Goal: Transaction & Acquisition: Purchase product/service

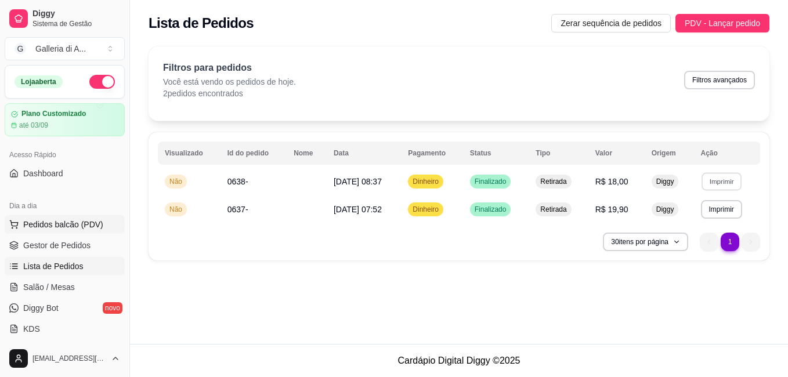
click at [42, 223] on span "Pedidos balcão (PDV)" at bounding box center [63, 225] width 80 height 12
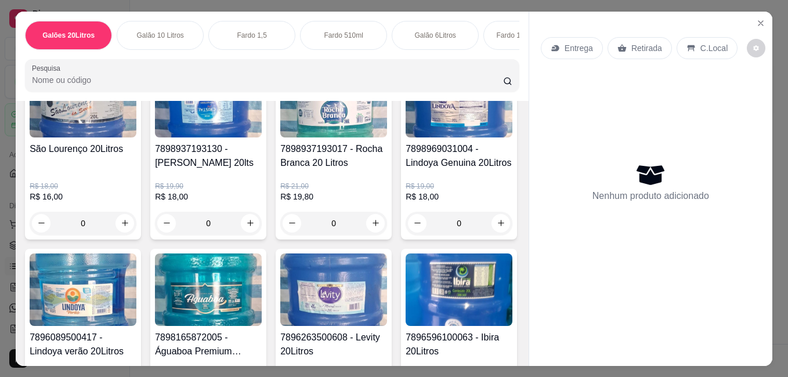
scroll to position [232, 0]
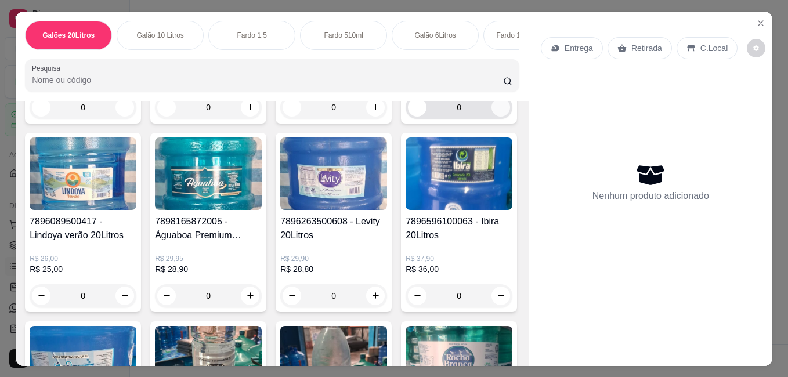
click at [491, 117] on button "increase-product-quantity" at bounding box center [500, 107] width 19 height 19
type input "1"
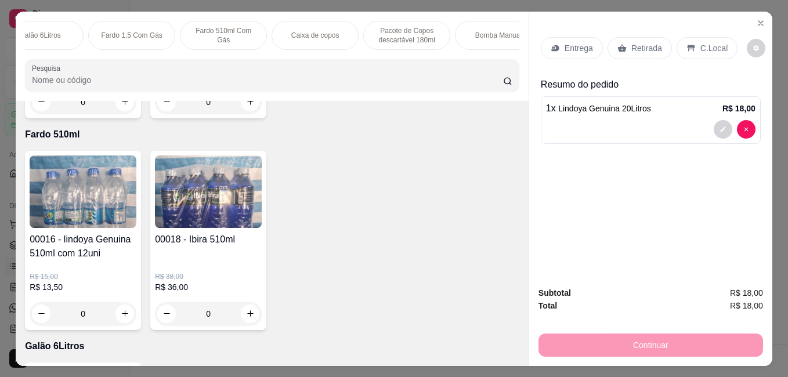
scroll to position [0, 418]
click at [486, 35] on p "Bomba Manual" at bounding box center [475, 35] width 47 height 9
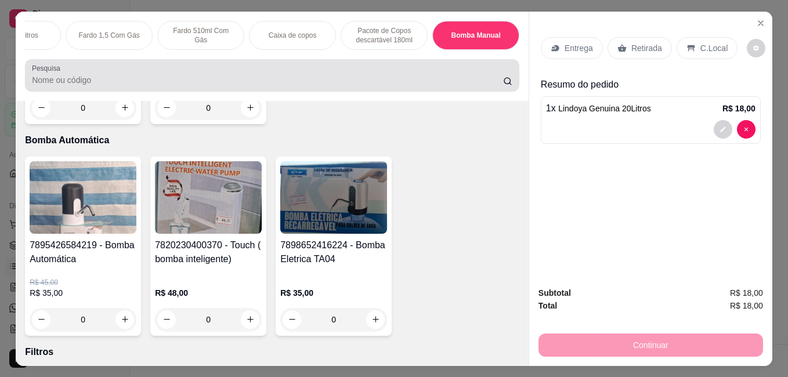
scroll to position [30, 0]
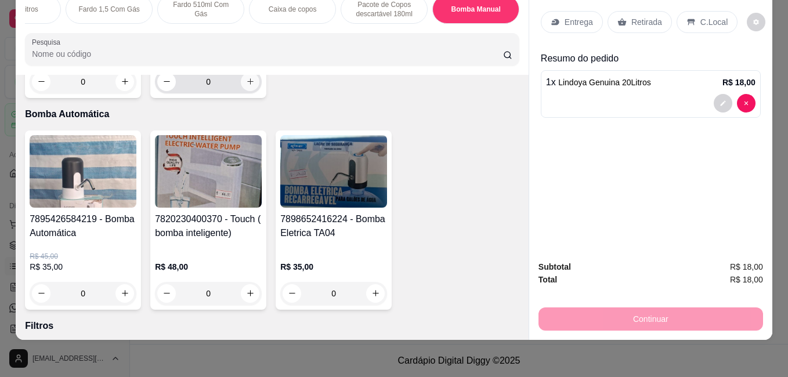
click at [246, 86] on icon "increase-product-quantity" at bounding box center [250, 81] width 9 height 9
type input "1"
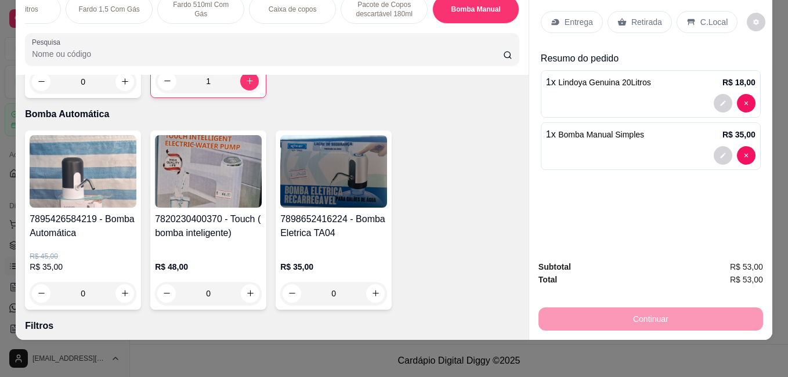
click at [569, 16] on p "Entrega" at bounding box center [578, 22] width 28 height 12
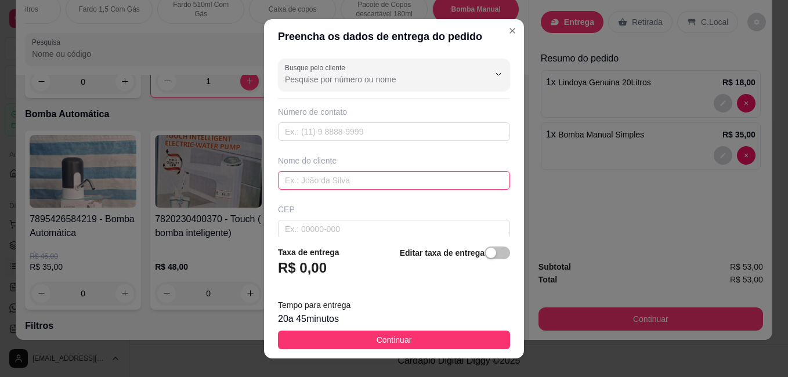
click at [349, 186] on input "text" at bounding box center [394, 180] width 232 height 19
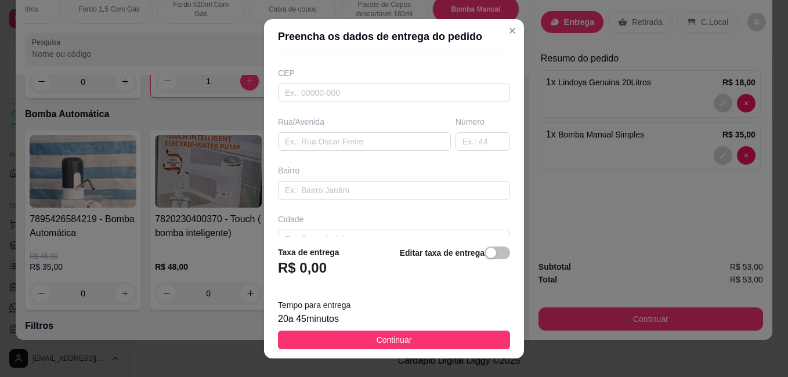
scroll to position [116, 0]
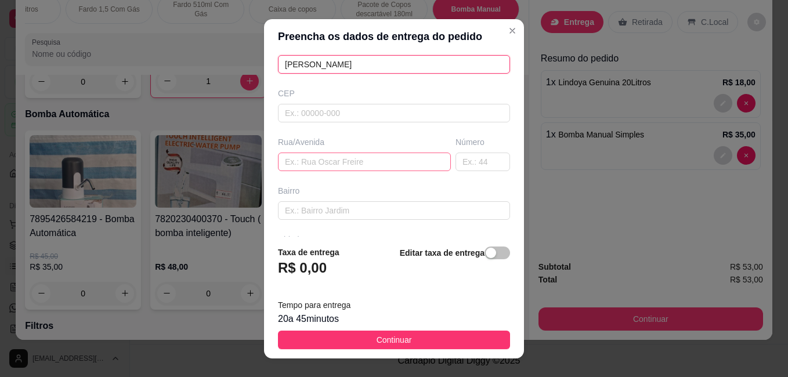
type input "[PERSON_NAME]"
click at [334, 159] on input "text" at bounding box center [364, 162] width 173 height 19
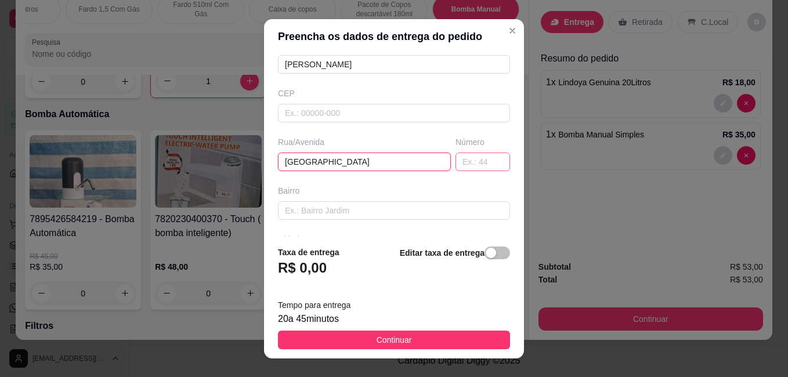
type input "[GEOGRAPHIC_DATA]"
click at [455, 169] on input "text" at bounding box center [482, 162] width 55 height 19
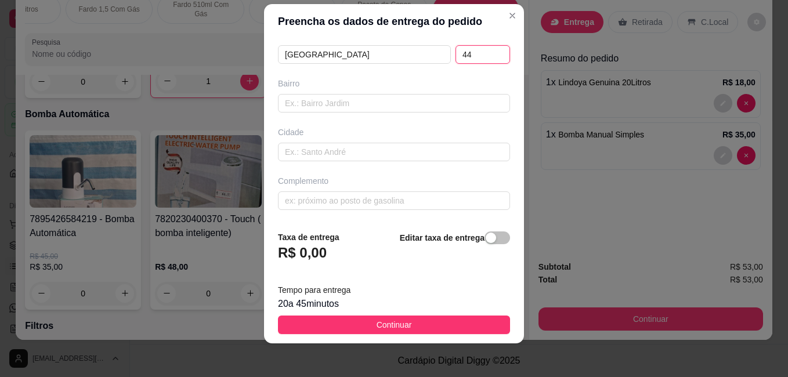
scroll to position [19, 0]
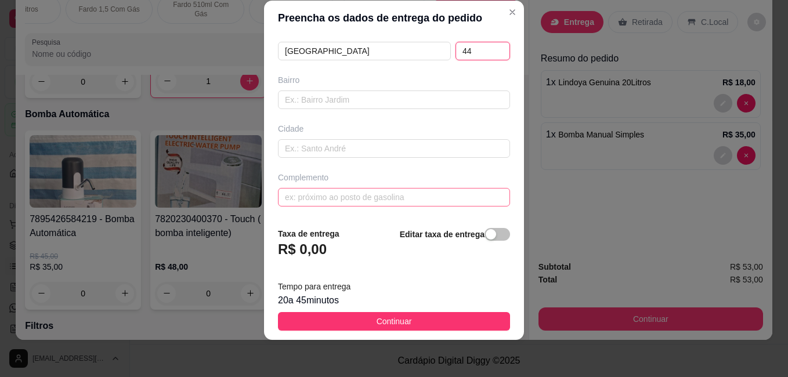
type input "44"
click at [361, 189] on input "text" at bounding box center [394, 197] width 232 height 19
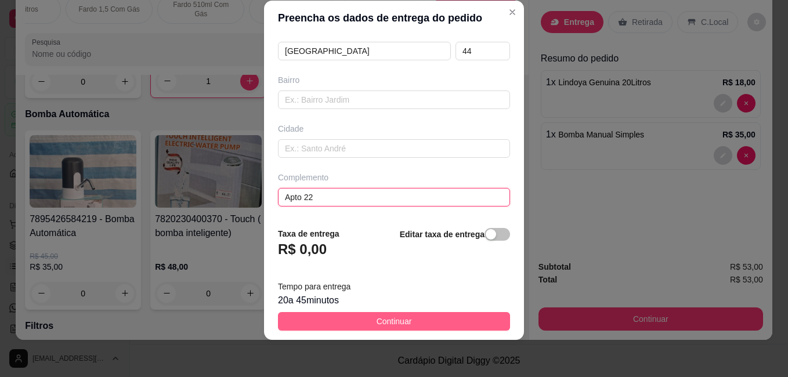
type input "Apto 22"
click at [376, 315] on span "Continuar" at bounding box center [393, 321] width 35 height 13
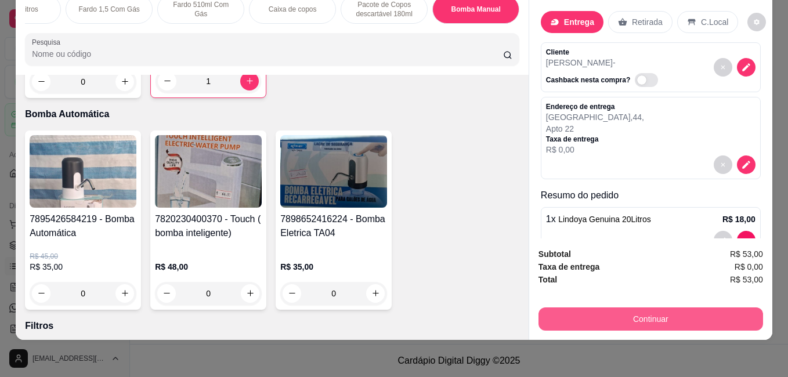
click at [612, 313] on button "Continuar" at bounding box center [650, 318] width 224 height 23
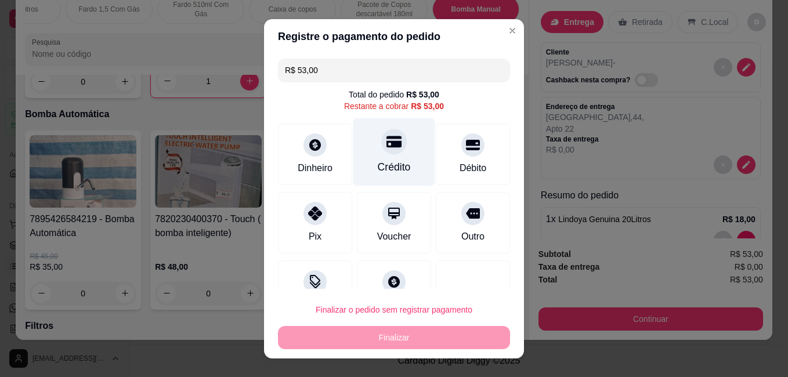
click at [380, 167] on div "Crédito" at bounding box center [394, 166] width 33 height 15
type input "R$ 0,00"
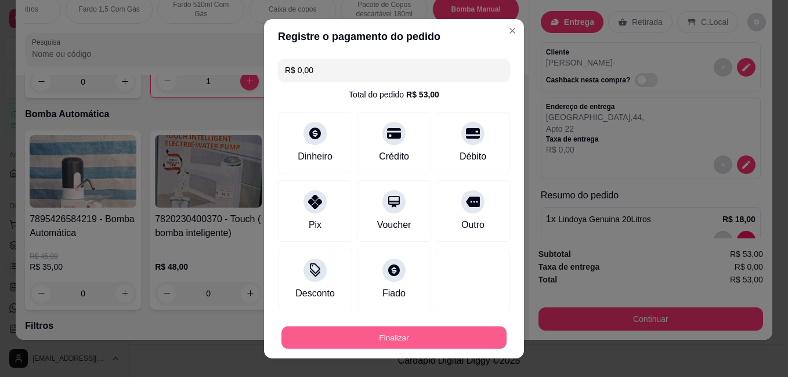
click at [411, 328] on button "Finalizar" at bounding box center [393, 337] width 225 height 23
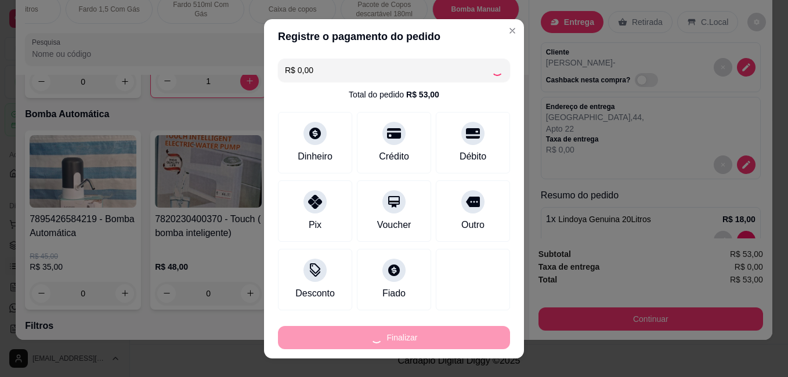
type input "0"
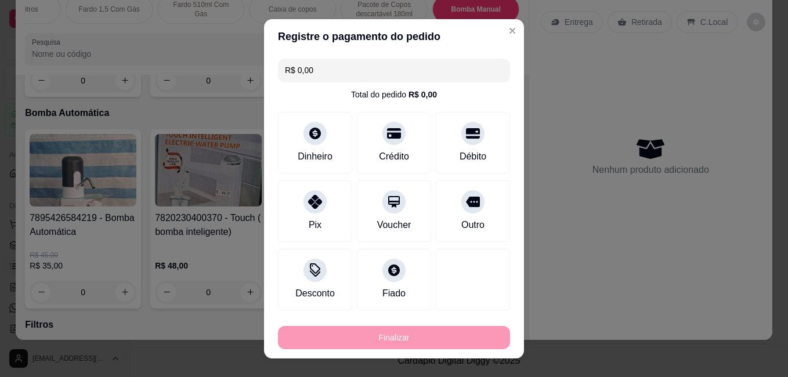
type input "-R$ 53,00"
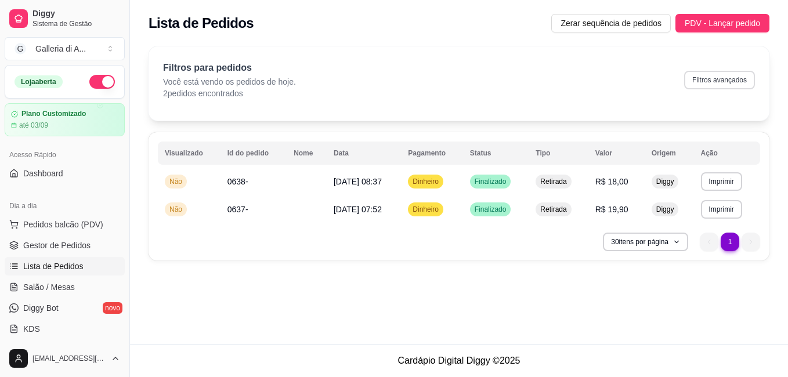
click at [715, 84] on button "Filtros avançados" at bounding box center [719, 80] width 71 height 19
select select "0"
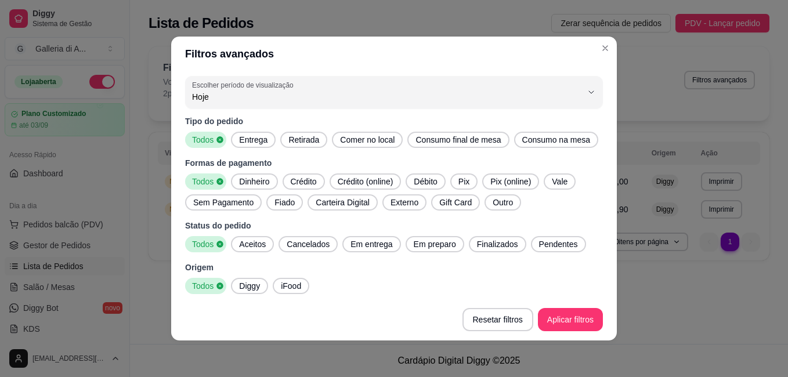
click at [208, 136] on span "Todos" at bounding box center [201, 140] width 28 height 12
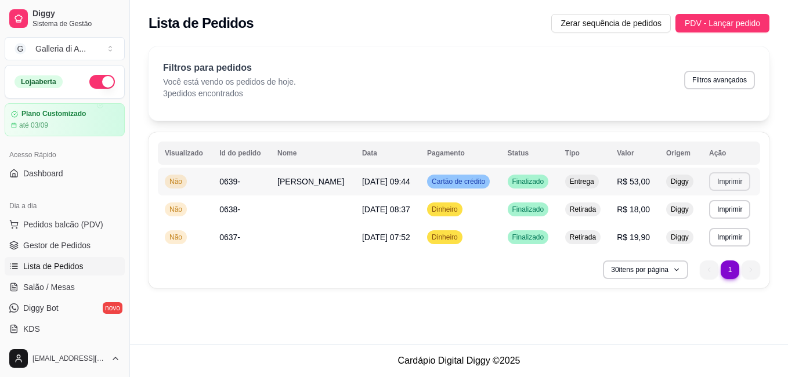
click at [725, 183] on button "Imprimir" at bounding box center [729, 181] width 41 height 19
click at [688, 223] on button "IMPRESSORA" at bounding box center [705, 222] width 84 height 19
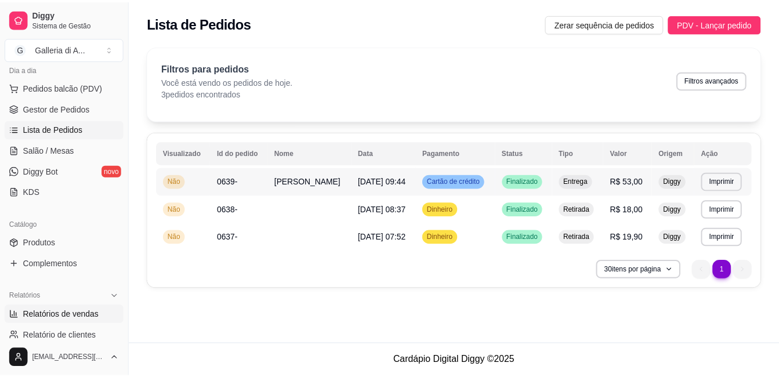
scroll to position [174, 0]
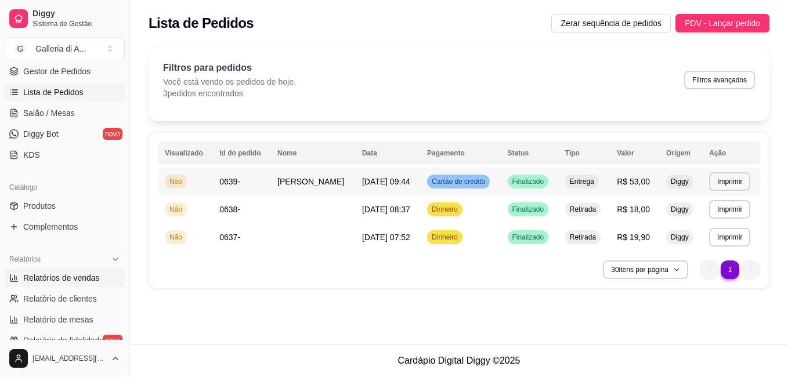
click at [49, 281] on span "Relatórios de vendas" at bounding box center [61, 278] width 77 height 12
select select "ALL"
select select "0"
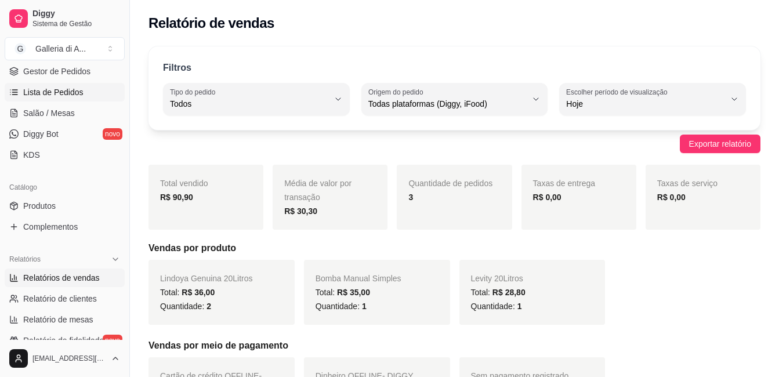
click at [49, 100] on link "Lista de Pedidos" at bounding box center [65, 92] width 120 height 19
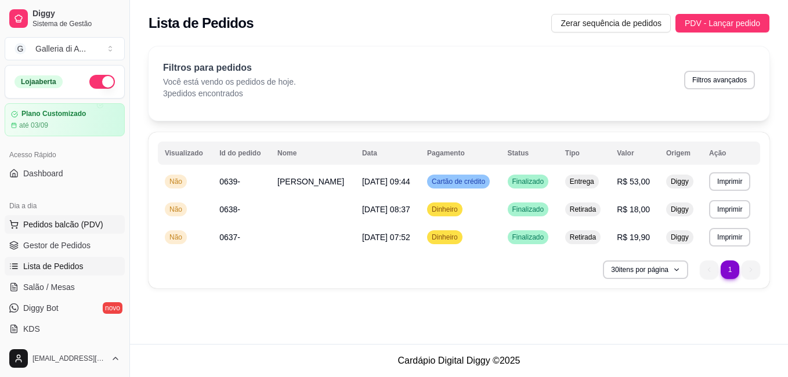
click at [67, 222] on span "Pedidos balcão (PDV)" at bounding box center [63, 225] width 80 height 12
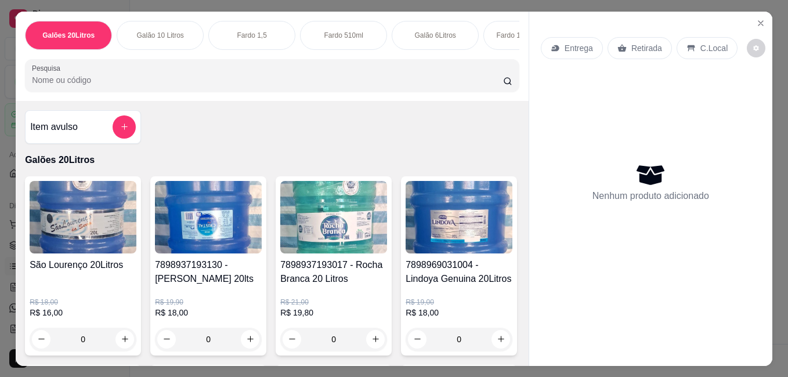
click at [97, 247] on img at bounding box center [83, 217] width 107 height 72
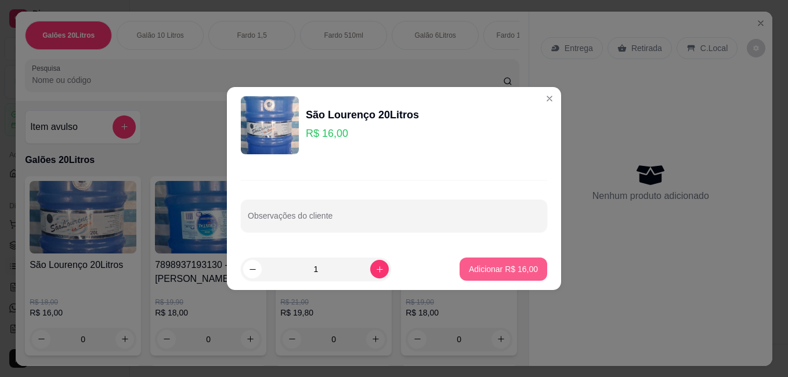
click at [484, 273] on p "Adicionar R$ 16,00" at bounding box center [503, 269] width 69 height 12
type input "1"
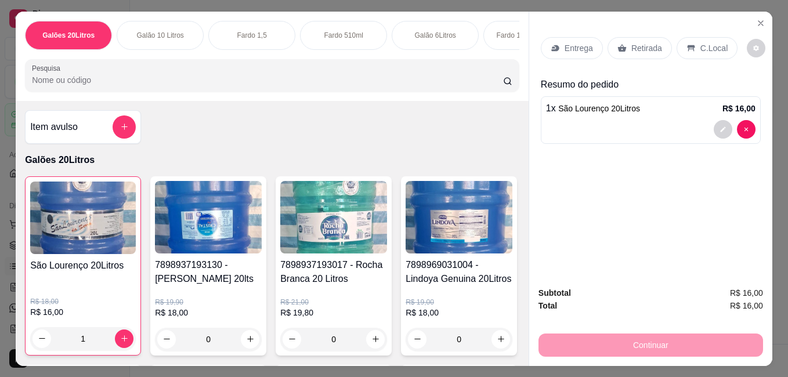
drag, startPoint x: 634, startPoint y: 41, endPoint x: 646, endPoint y: 100, distance: 60.8
click at [636, 42] on p "Retirada" at bounding box center [646, 48] width 31 height 12
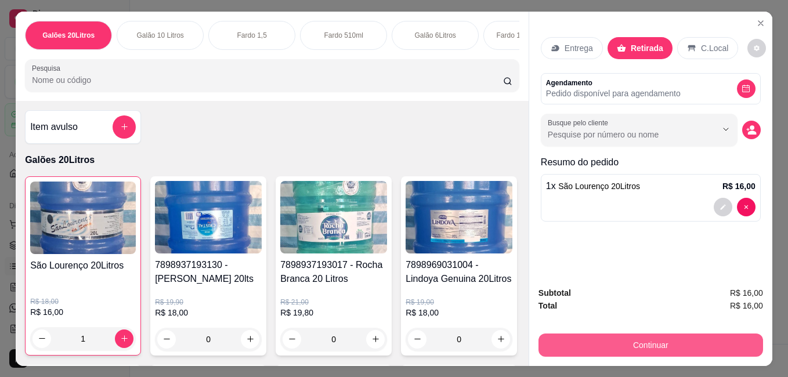
click at [619, 339] on button "Continuar" at bounding box center [650, 344] width 224 height 23
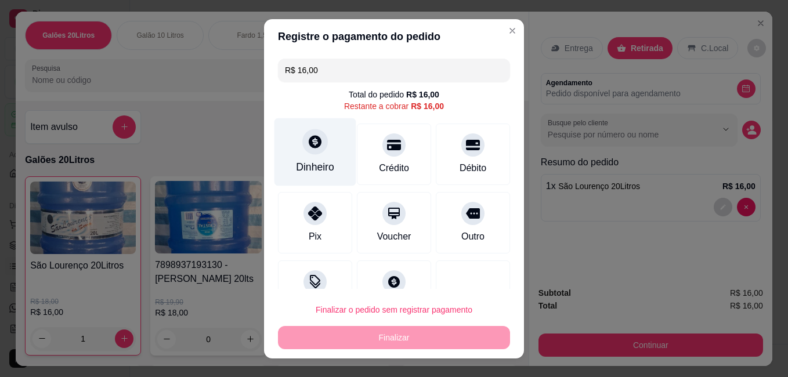
click at [318, 158] on div "Dinheiro" at bounding box center [315, 152] width 82 height 68
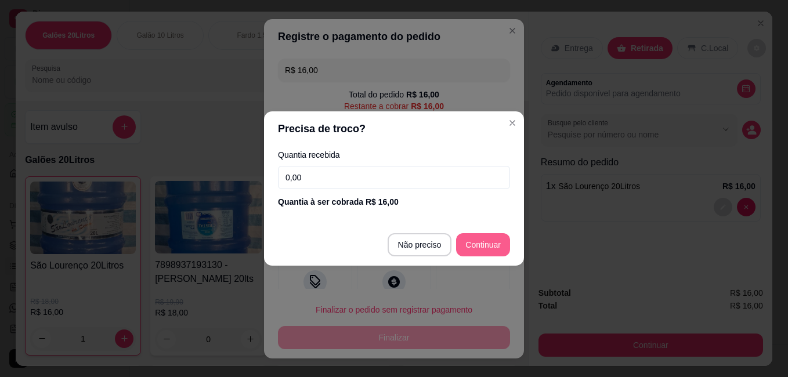
type input "R$ 0,00"
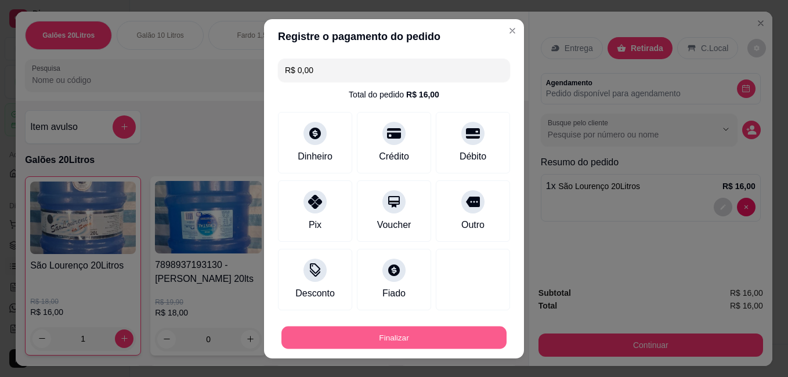
click at [462, 336] on button "Finalizar" at bounding box center [393, 337] width 225 height 23
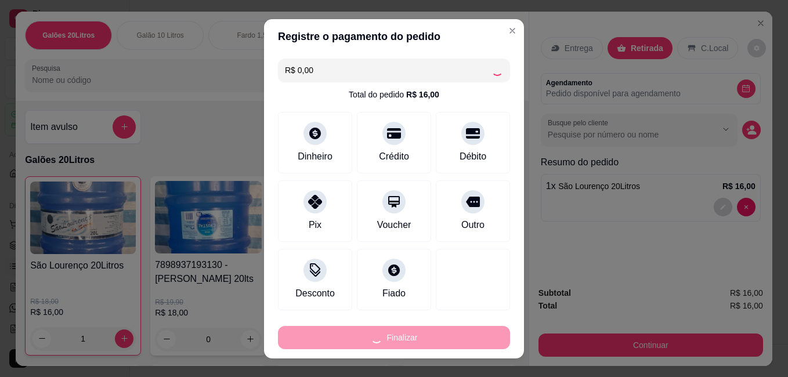
type input "0"
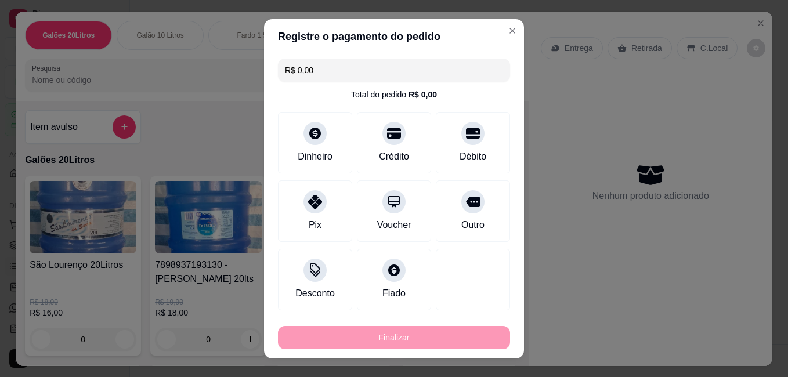
type input "-R$ 16,00"
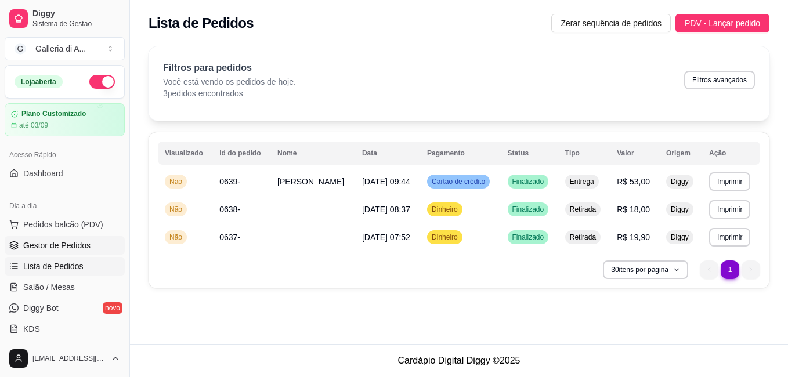
click at [52, 248] on span "Gestor de Pedidos" at bounding box center [56, 246] width 67 height 12
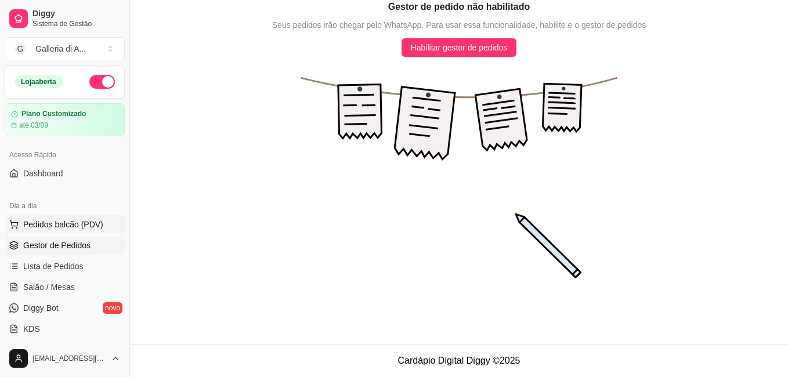
click at [60, 226] on span "Pedidos balcão (PDV)" at bounding box center [63, 225] width 80 height 12
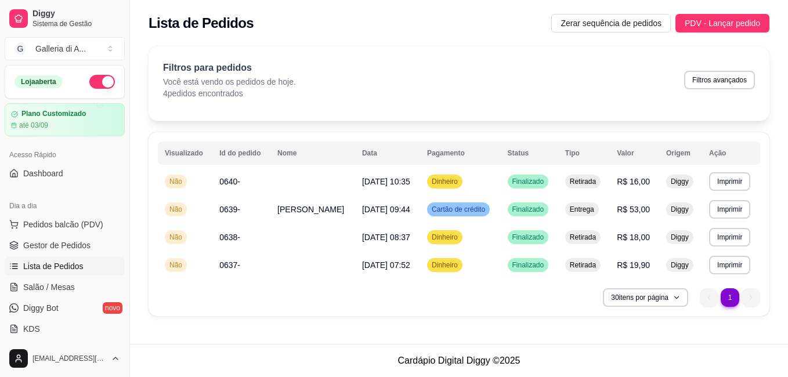
click at [49, 266] on span "Lista de Pedidos" at bounding box center [53, 266] width 60 height 12
click at [717, 183] on button "Imprimir" at bounding box center [729, 181] width 40 height 18
click at [713, 223] on button "IMPRESSORA" at bounding box center [705, 222] width 81 height 18
click at [52, 226] on span "Pedidos balcão (PDV)" at bounding box center [63, 225] width 80 height 12
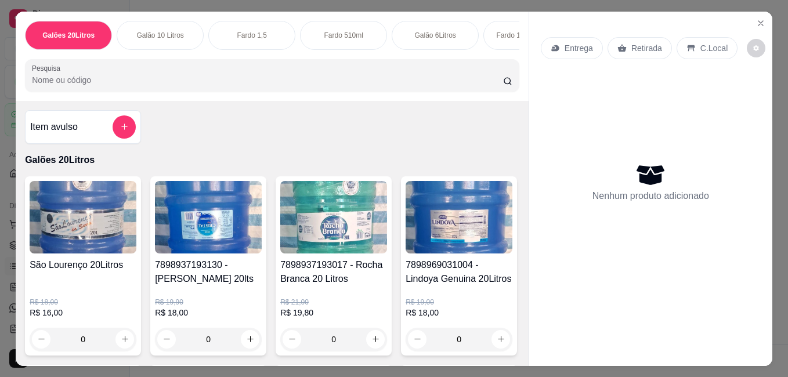
click at [206, 244] on img at bounding box center [208, 217] width 107 height 72
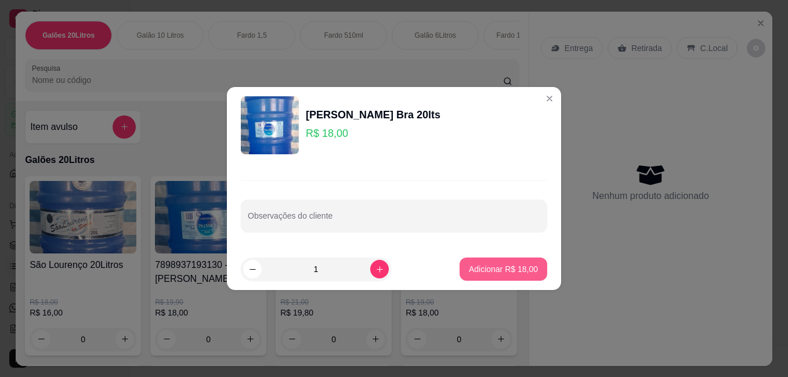
click at [484, 269] on p "Adicionar R$ 18,00" at bounding box center [503, 269] width 69 height 12
type input "1"
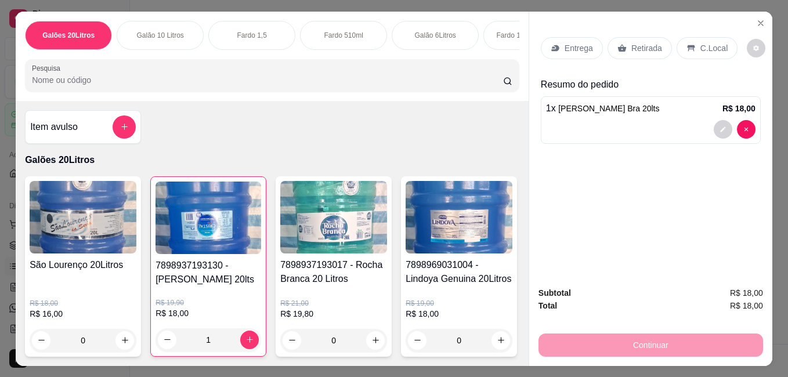
click at [683, 248] on div "Entrega Retirada C.Local Resumo do pedido 1 x Cristal Rocha Bra 20lts R$ 18,00" at bounding box center [650, 145] width 243 height 266
click at [653, 42] on p "Retirada" at bounding box center [646, 48] width 31 height 12
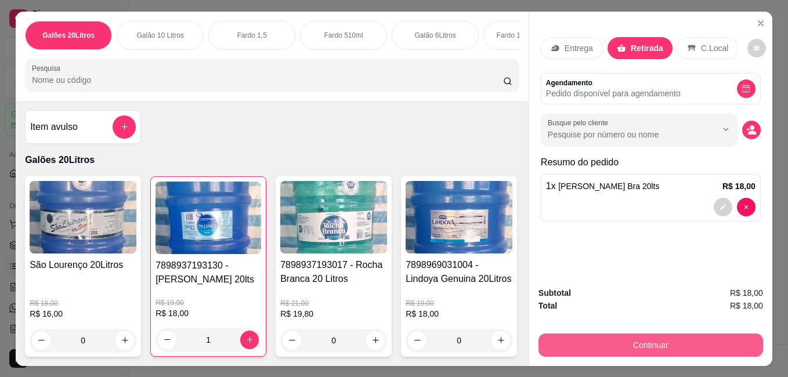
click at [632, 346] on button "Continuar" at bounding box center [650, 344] width 224 height 23
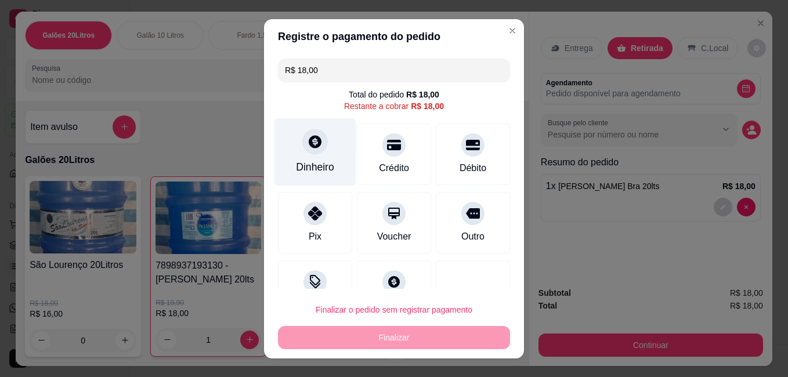
click at [307, 149] on icon at bounding box center [314, 141] width 15 height 15
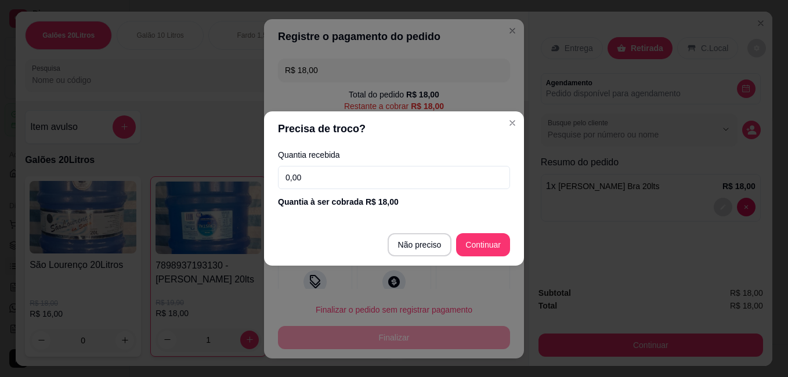
click at [339, 182] on input "0,00" at bounding box center [394, 177] width 232 height 23
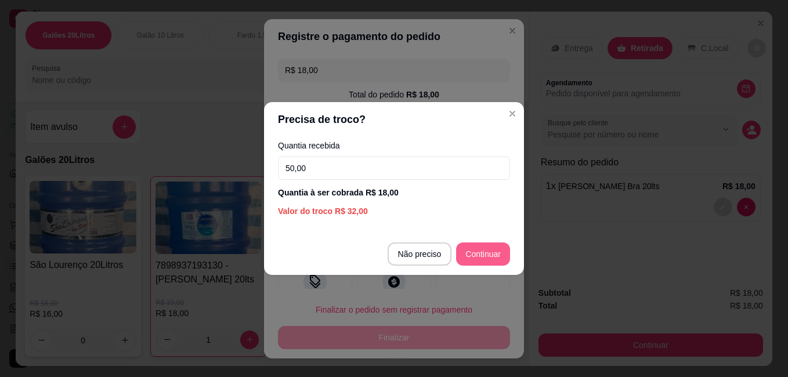
type input "50,00"
type input "R$ 0,00"
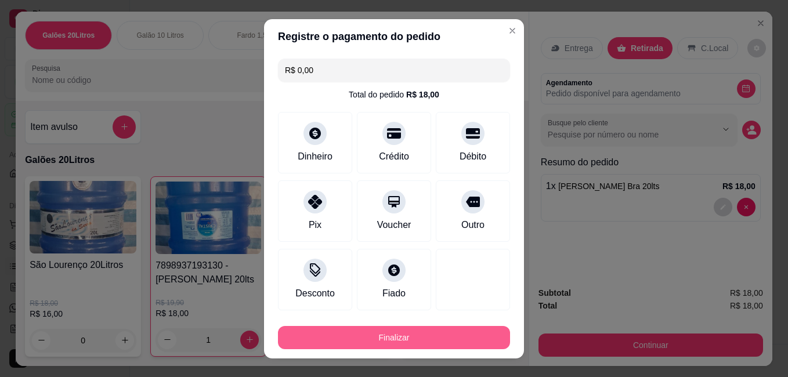
click at [387, 339] on button "Finalizar" at bounding box center [394, 337] width 232 height 23
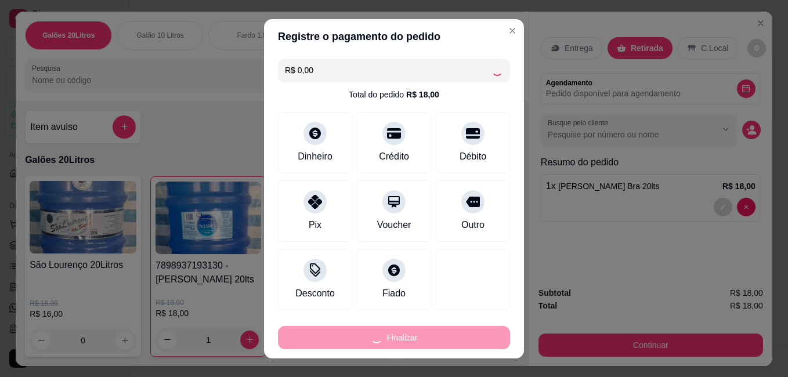
type input "0"
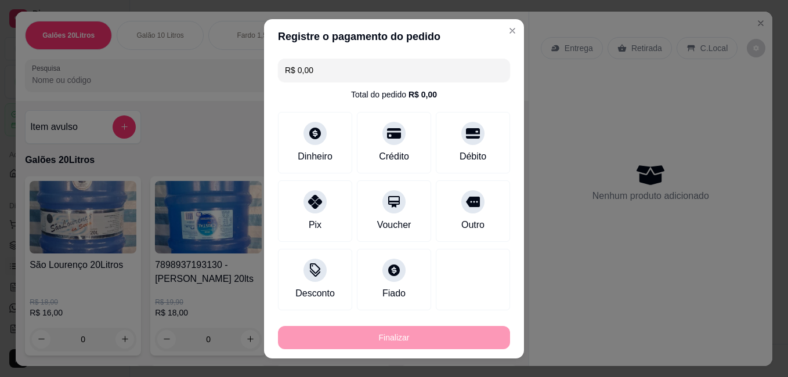
type input "-R$ 18,00"
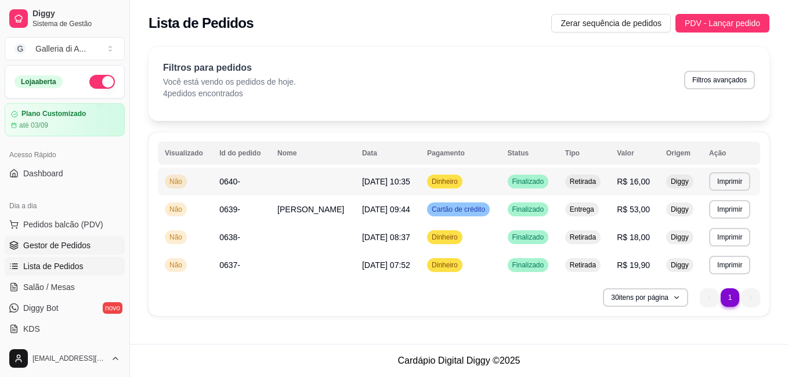
click at [53, 249] on span "Gestor de Pedidos" at bounding box center [56, 246] width 67 height 12
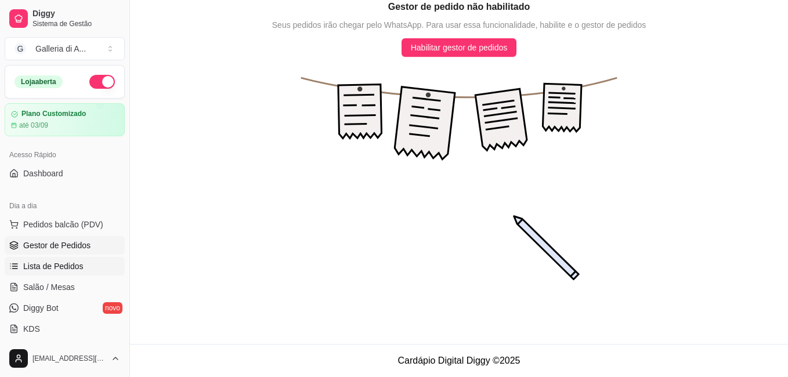
click at [61, 270] on span "Lista de Pedidos" at bounding box center [53, 266] width 60 height 12
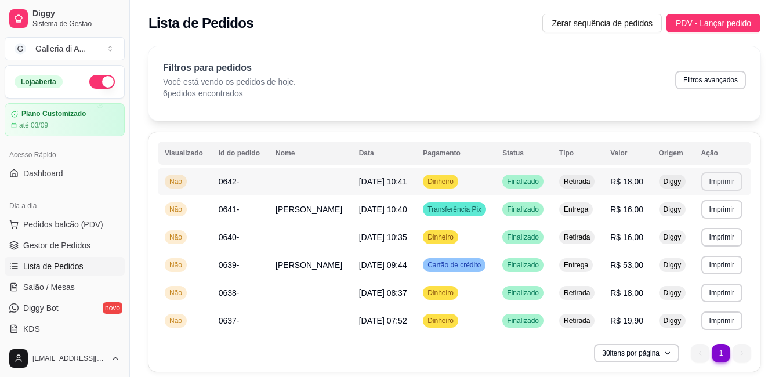
click at [723, 183] on button "Imprimir" at bounding box center [721, 181] width 41 height 19
click at [713, 222] on button "IMPRESSORA" at bounding box center [700, 222] width 81 height 18
click at [47, 224] on span "Pedidos balcão (PDV)" at bounding box center [63, 225] width 80 height 12
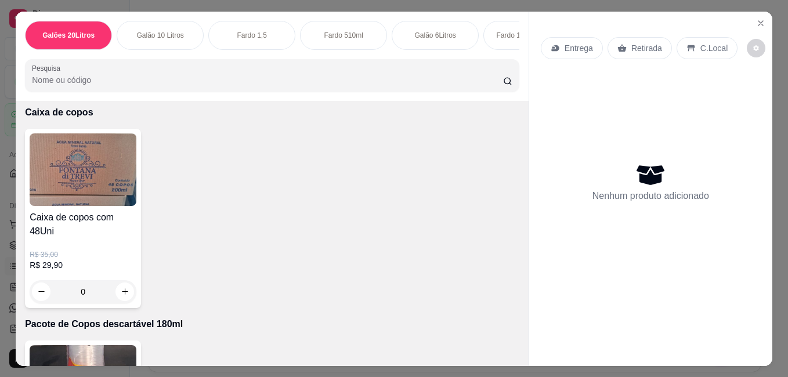
scroll to position [2088, 0]
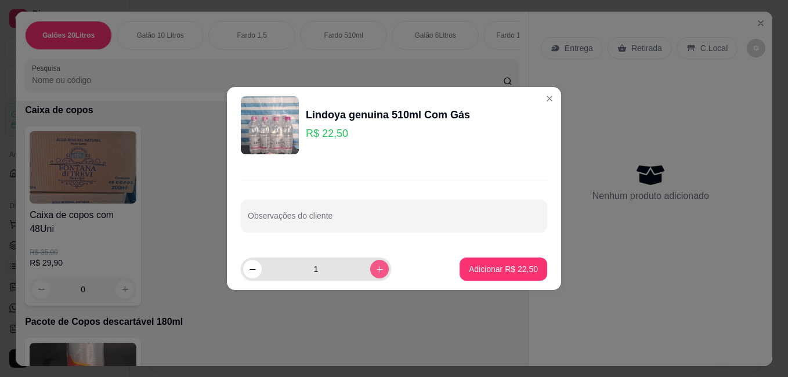
click at [376, 271] on icon "increase-product-quantity" at bounding box center [379, 269] width 6 height 6
type input "2"
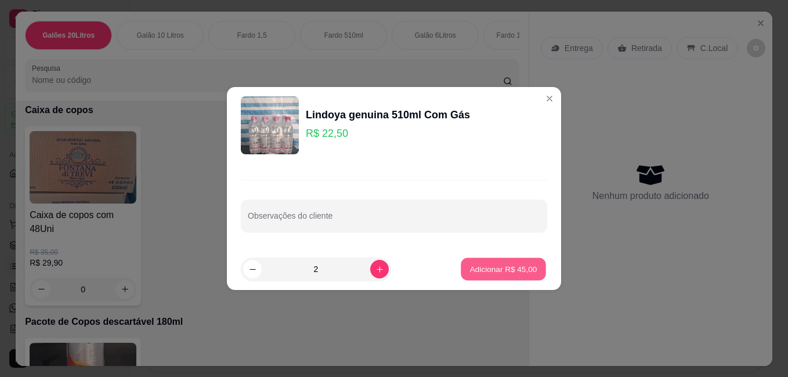
click at [509, 267] on p "Adicionar R$ 45,00" at bounding box center [503, 268] width 67 height 11
type input "2"
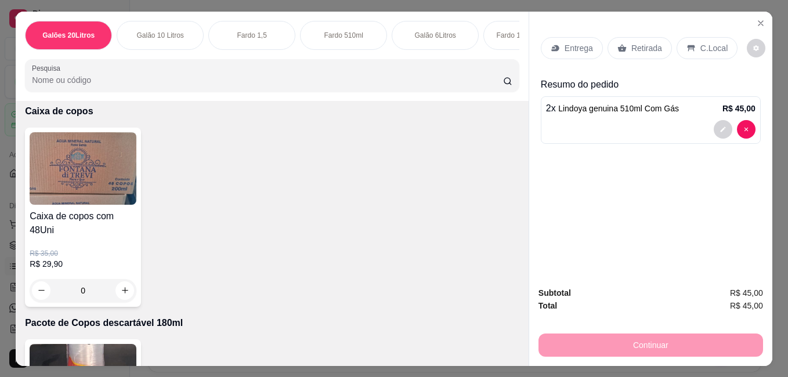
scroll to position [2088, 0]
click at [575, 45] on p "Entrega" at bounding box center [578, 48] width 28 height 12
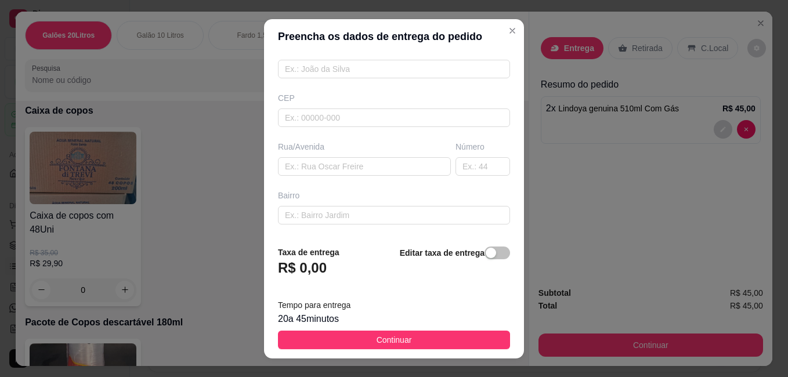
scroll to position [116, 0]
click at [303, 160] on input "text" at bounding box center [364, 162] width 173 height 19
type input "R: Amparo"
click at [462, 159] on input "text" at bounding box center [482, 162] width 55 height 19
type input "153"
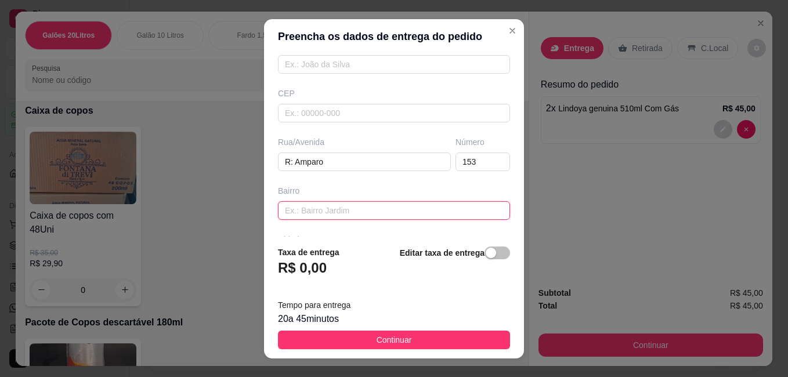
click at [378, 208] on input "text" at bounding box center [394, 210] width 232 height 19
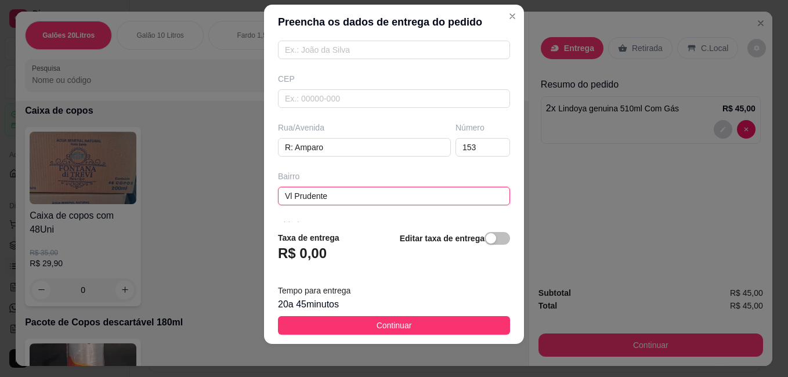
scroll to position [19, 0]
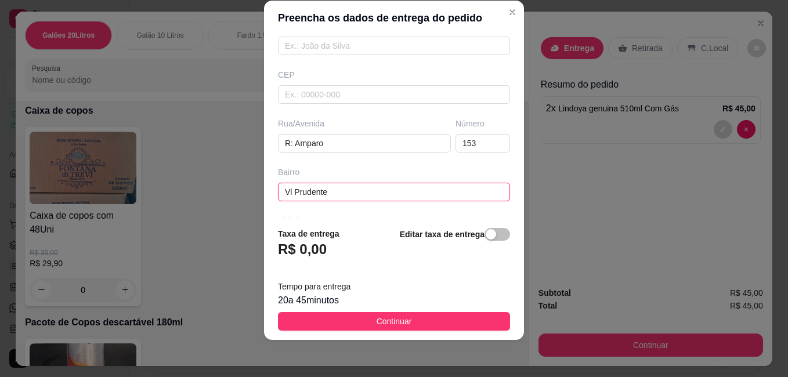
type input "Vl Prudente"
drag, startPoint x: 360, startPoint y: 180, endPoint x: 386, endPoint y: 188, distance: 27.3
click at [375, 195] on div "Bairro Vl Prudente" at bounding box center [393, 183] width 237 height 35
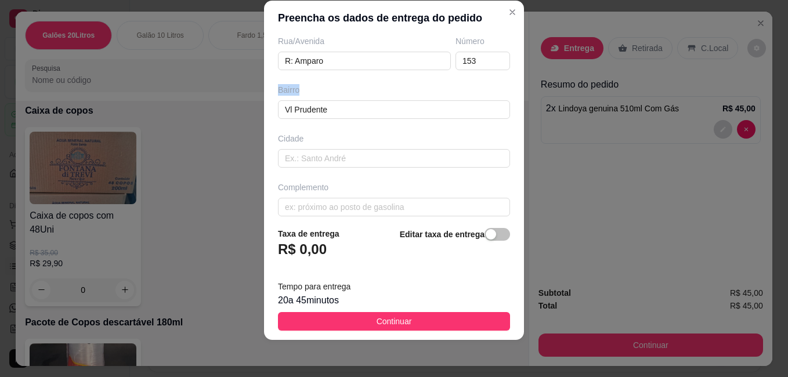
scroll to position [208, 0]
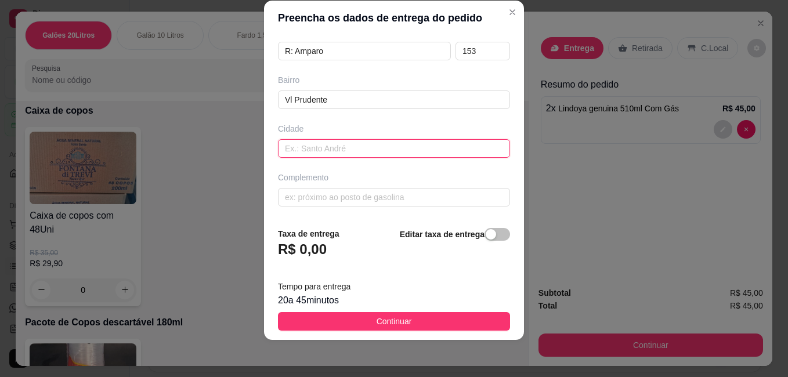
click at [373, 157] on input "text" at bounding box center [394, 148] width 232 height 19
type input "[GEOGRAPHIC_DATA]"
click at [366, 204] on input "text" at bounding box center [394, 197] width 232 height 19
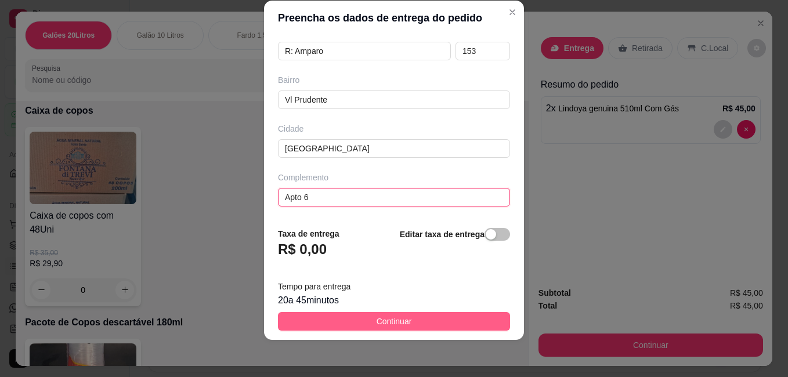
type input "Apto 6"
click at [376, 319] on span "Continuar" at bounding box center [393, 321] width 35 height 13
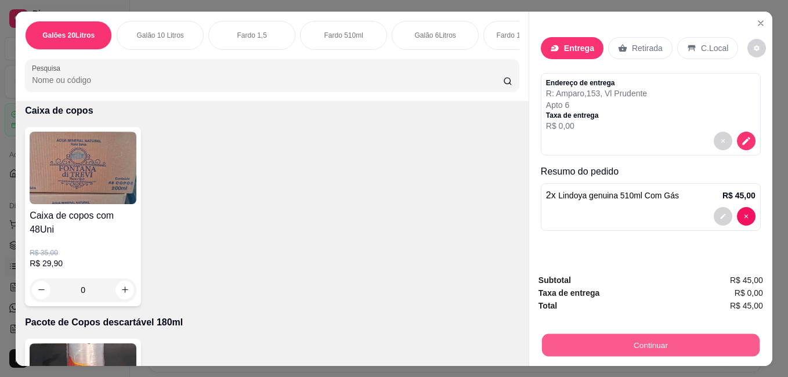
click at [590, 342] on button "Continuar" at bounding box center [650, 344] width 217 height 23
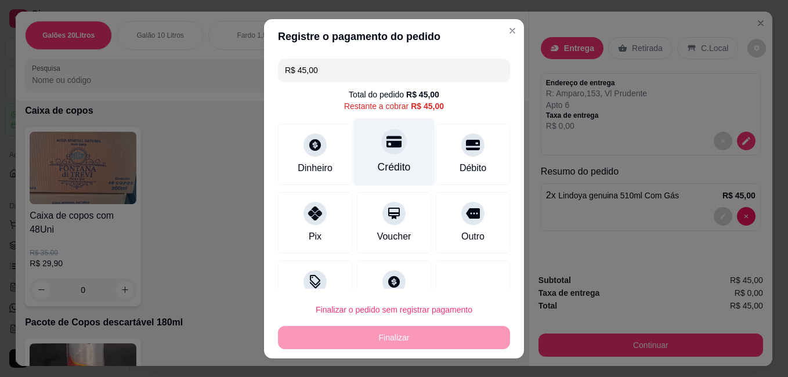
click at [398, 164] on div "Crédito" at bounding box center [394, 152] width 82 height 68
type input "R$ 0,00"
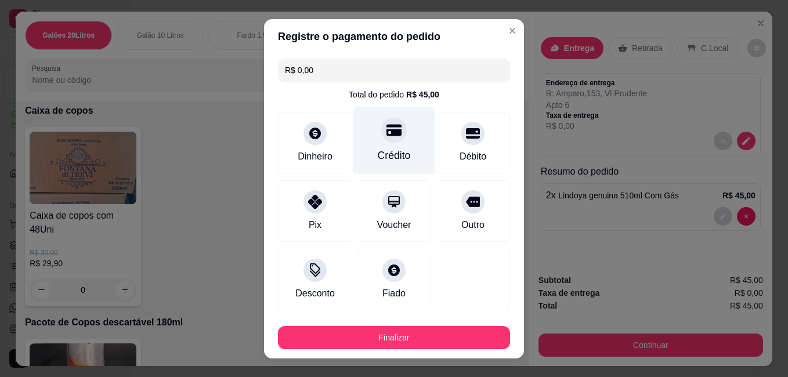
click at [384, 138] on div at bounding box center [394, 130] width 26 height 26
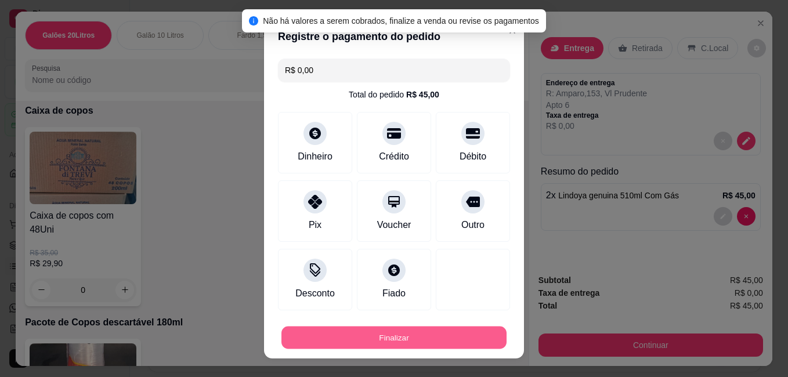
click at [412, 336] on button "Finalizar" at bounding box center [393, 337] width 225 height 23
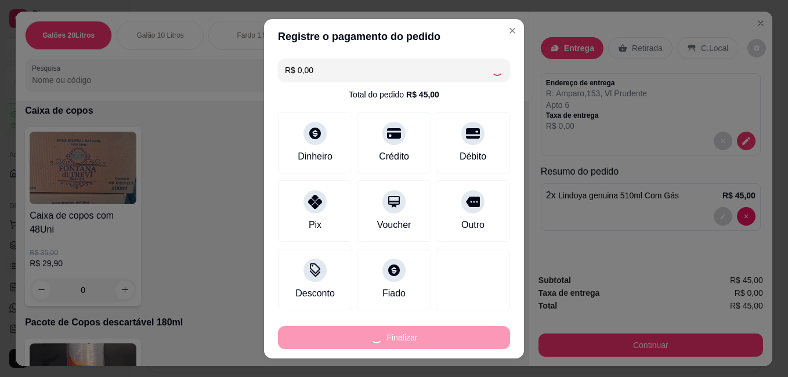
type input "0"
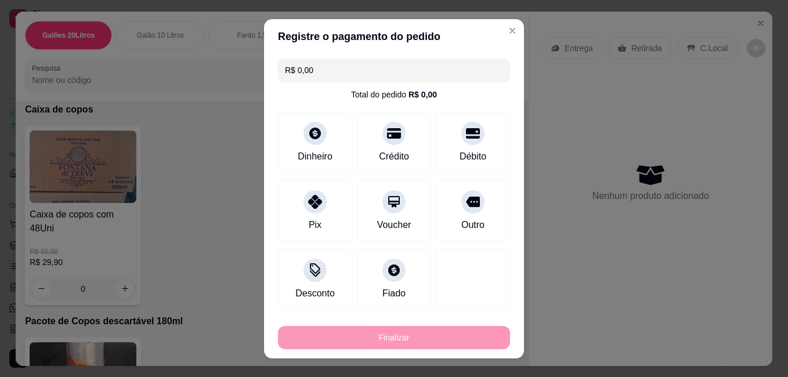
type input "-R$ 45,00"
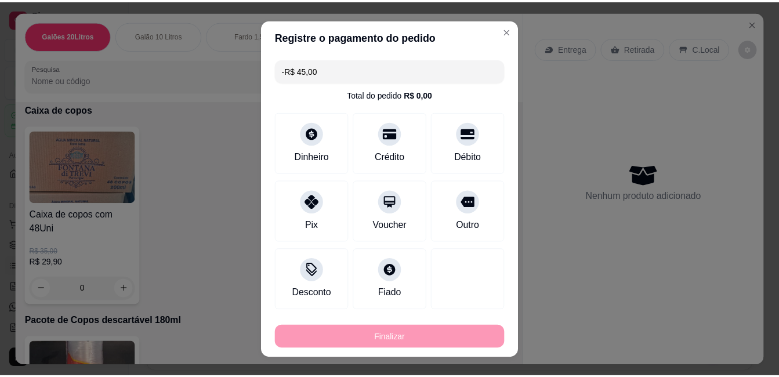
scroll to position [2088, 0]
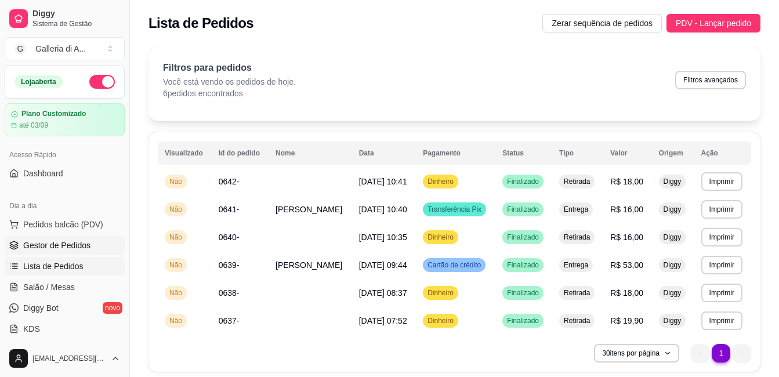
click at [55, 246] on span "Gestor de Pedidos" at bounding box center [56, 246] width 67 height 12
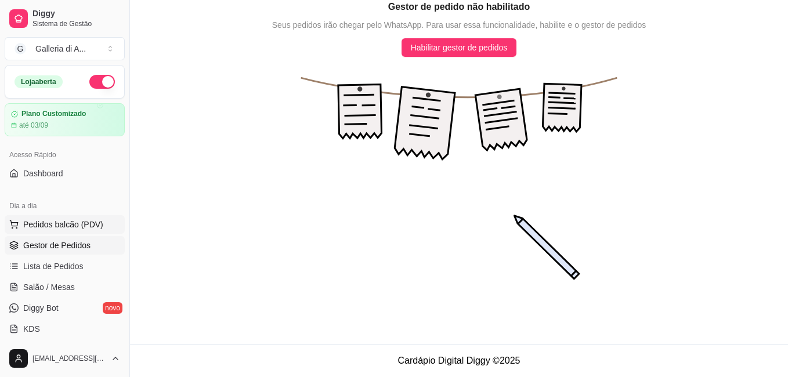
click at [71, 223] on span "Pedidos balcão (PDV)" at bounding box center [63, 225] width 80 height 12
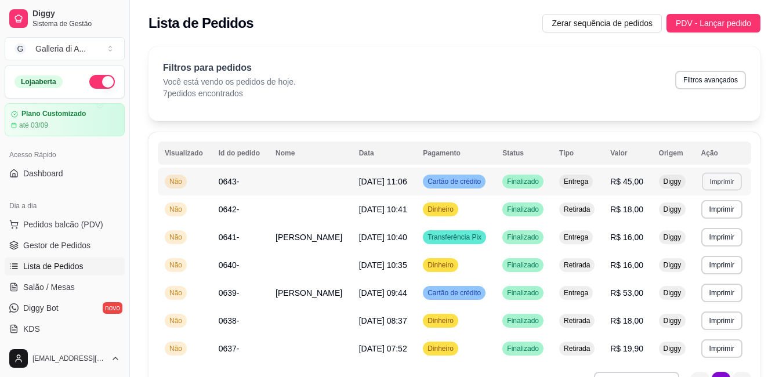
click at [726, 183] on button "Imprimir" at bounding box center [722, 181] width 40 height 18
click at [726, 222] on button "IMPRESSORA" at bounding box center [700, 222] width 84 height 19
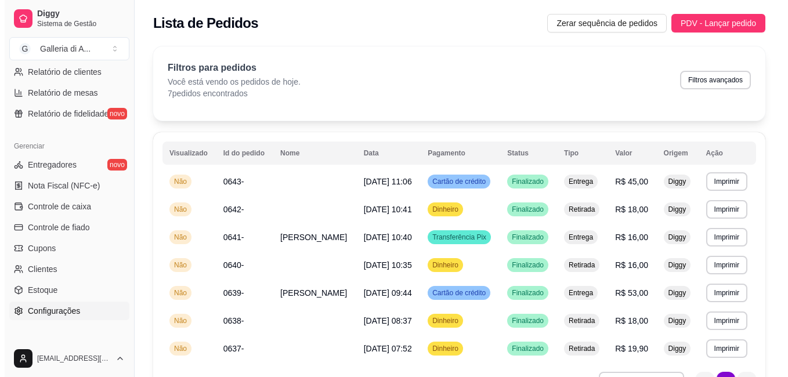
scroll to position [458, 0]
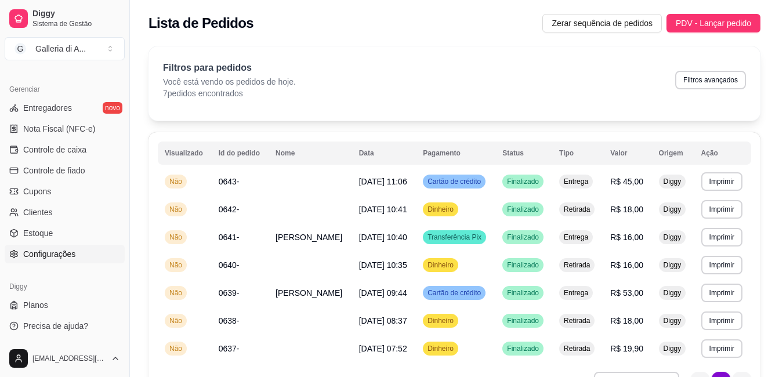
click at [18, 253] on icon at bounding box center [13, 253] width 9 height 9
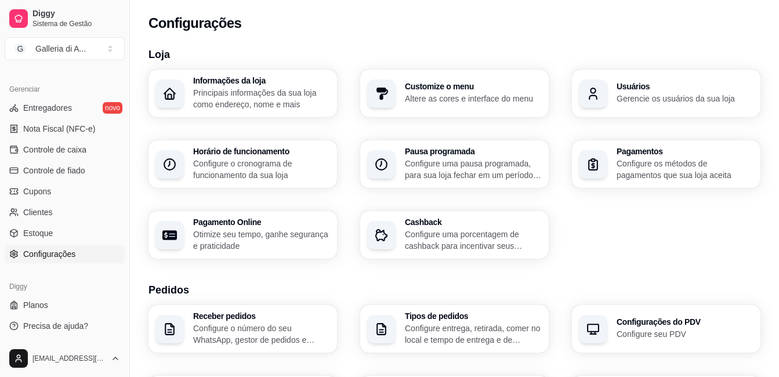
click at [269, 157] on div "Horário de funcionamento Configure o cronograma de funcionamento da sua loja" at bounding box center [261, 164] width 137 height 34
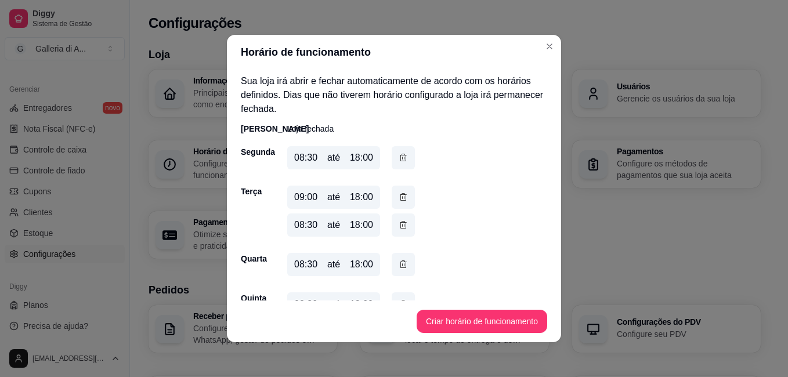
click at [314, 197] on div "09:00 até 18:00" at bounding box center [333, 197] width 93 height 23
click at [304, 201] on div "09:00" at bounding box center [305, 197] width 23 height 14
click at [400, 191] on icon "button" at bounding box center [402, 197] width 9 height 12
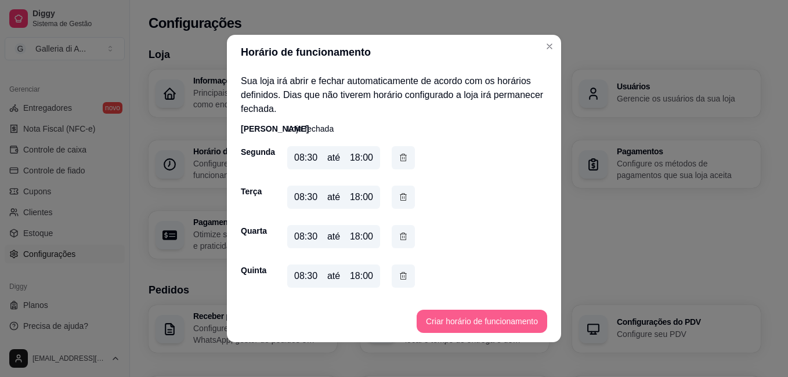
click at [469, 316] on button "Criar horário de funcionamento" at bounding box center [481, 321] width 130 height 23
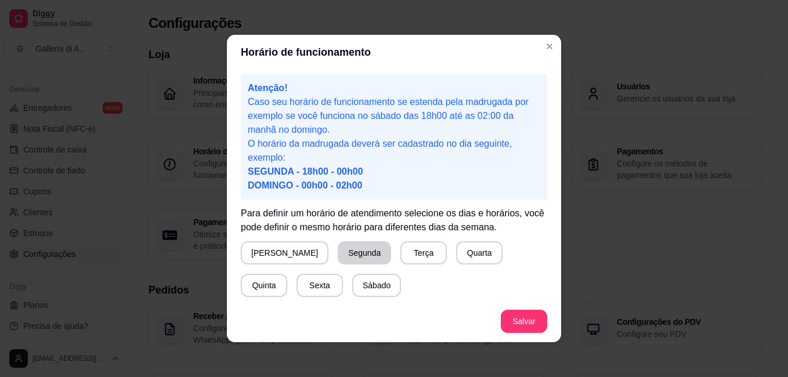
click at [338, 248] on button "Segunda" at bounding box center [364, 252] width 53 height 23
click at [398, 255] on button "Terça" at bounding box center [420, 253] width 45 height 23
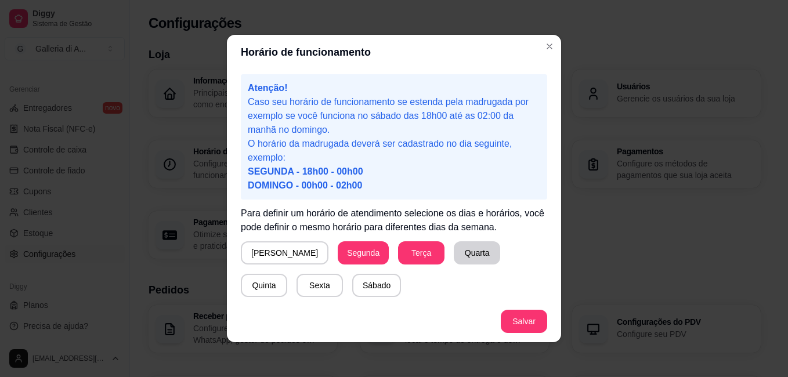
click at [454, 248] on button "Quarta" at bounding box center [477, 252] width 46 height 23
click at [287, 274] on button "Quinta" at bounding box center [264, 285] width 46 height 23
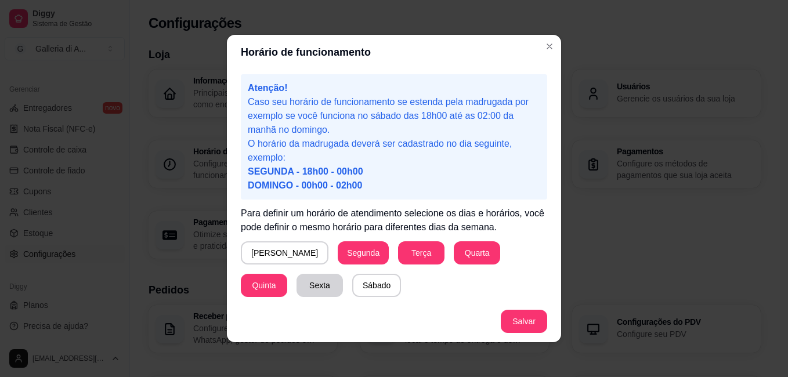
click at [296, 282] on button "Sexta" at bounding box center [319, 285] width 46 height 23
click at [525, 316] on button "Salvar" at bounding box center [523, 321] width 46 height 23
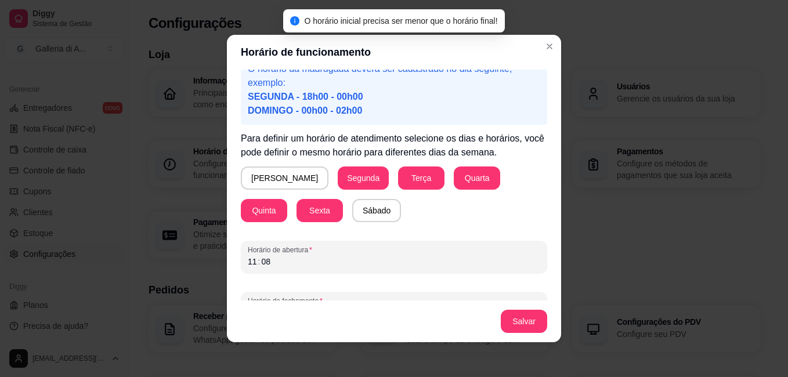
scroll to position [103, 0]
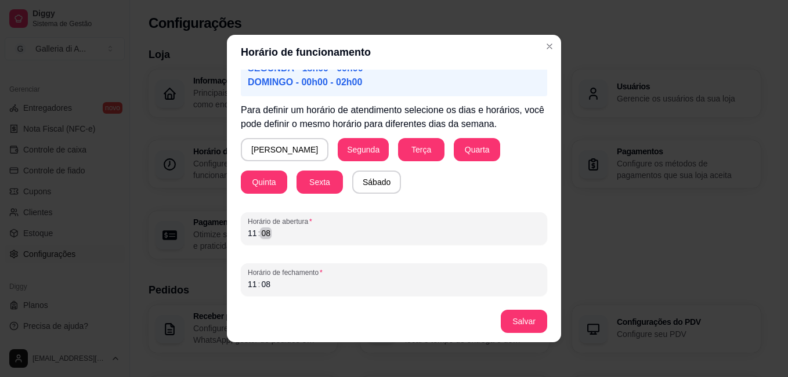
click at [298, 240] on div "11 : 08" at bounding box center [394, 233] width 292 height 14
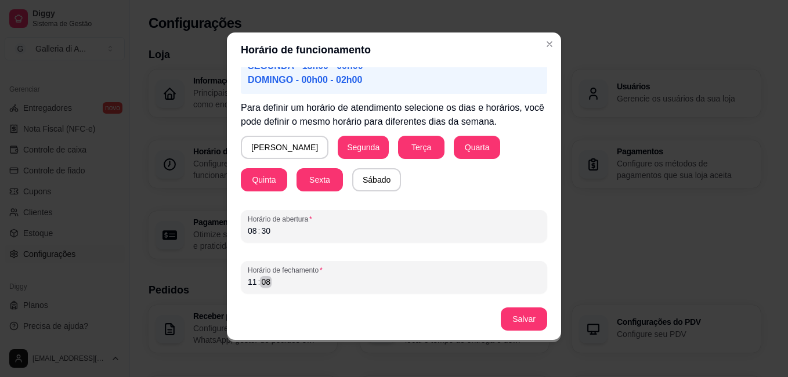
click at [283, 286] on div "11 : 08" at bounding box center [394, 282] width 292 height 14
click at [270, 282] on div "11 : 00" at bounding box center [394, 282] width 292 height 14
click at [521, 318] on button "Salvar" at bounding box center [523, 319] width 45 height 23
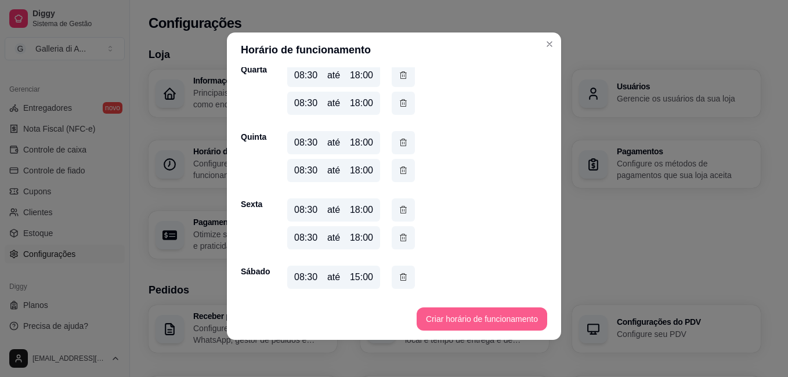
click at [447, 314] on button "Criar horário de funcionamento" at bounding box center [481, 318] width 130 height 23
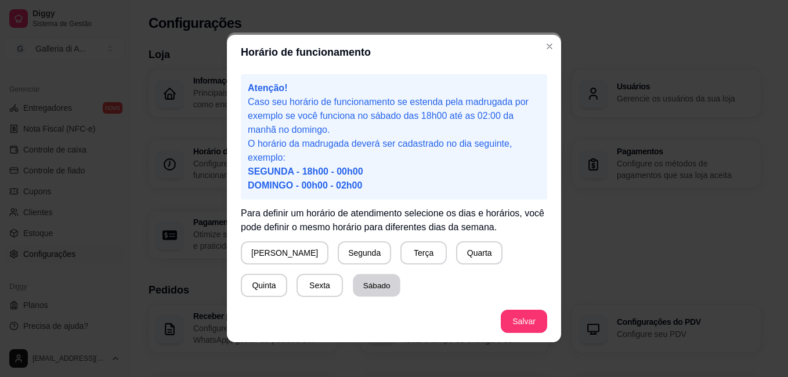
click at [353, 283] on button "Sábado" at bounding box center [377, 285] width 48 height 23
click at [514, 314] on button "Salvar" at bounding box center [523, 321] width 45 height 23
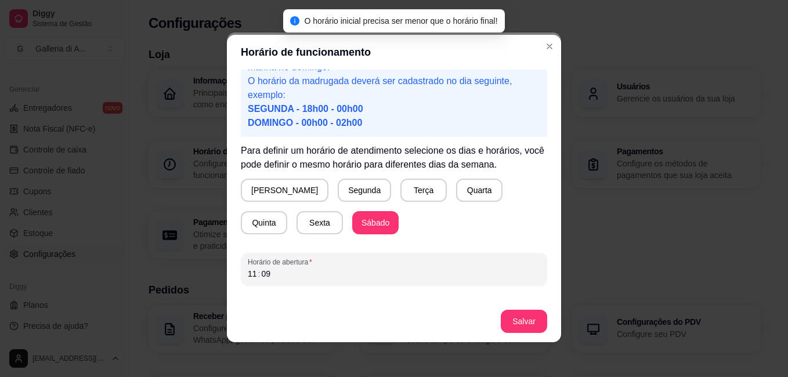
scroll to position [103, 0]
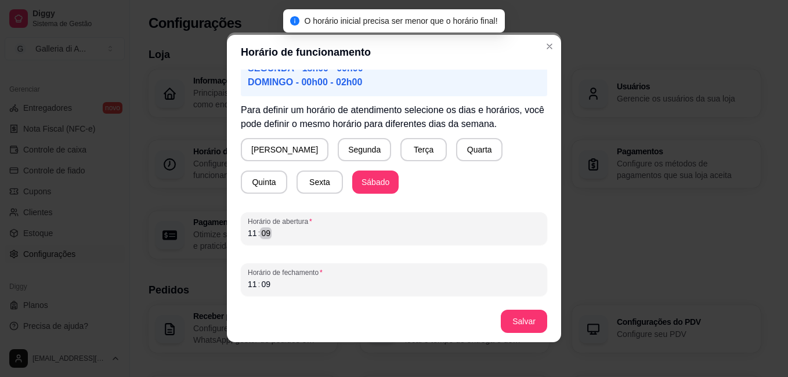
click at [329, 235] on div "11 : 09" at bounding box center [394, 233] width 292 height 14
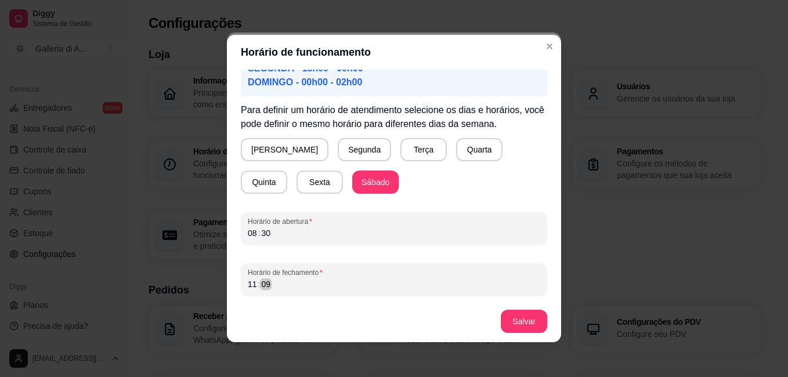
click at [274, 294] on div "Atenção! Caso seu horário de funcionamento se estenda pela madrugada por exempl…" at bounding box center [394, 185] width 334 height 231
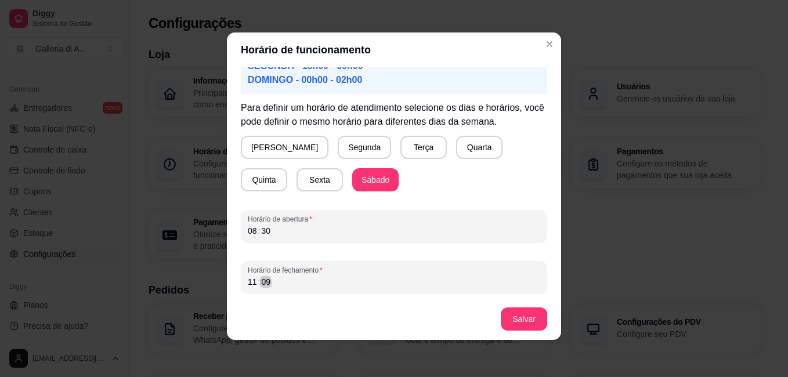
drag, startPoint x: 257, startPoint y: 281, endPoint x: 266, endPoint y: 277, distance: 9.4
click at [260, 278] on div "09" at bounding box center [266, 282] width 12 height 12
click at [501, 314] on button "Salvar" at bounding box center [523, 319] width 45 height 23
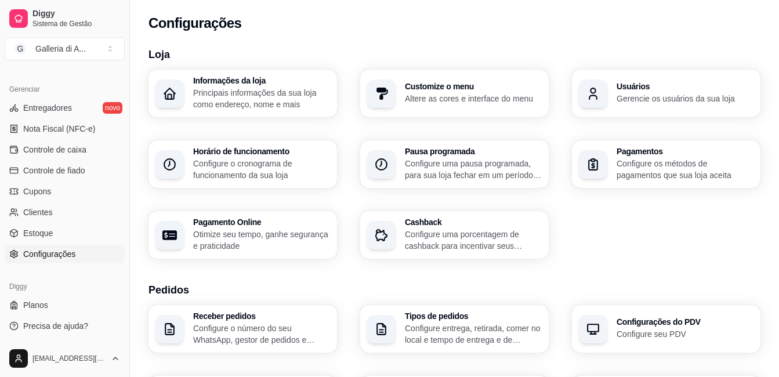
click at [250, 162] on p "Configure o cronograma de funcionamento da sua loja" at bounding box center [261, 169] width 137 height 23
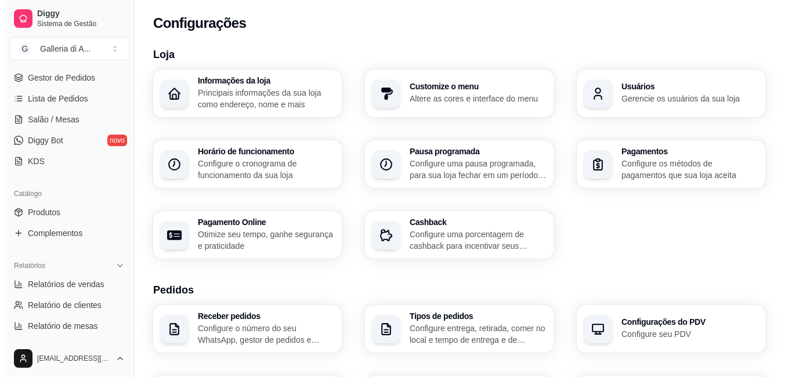
scroll to position [52, 0]
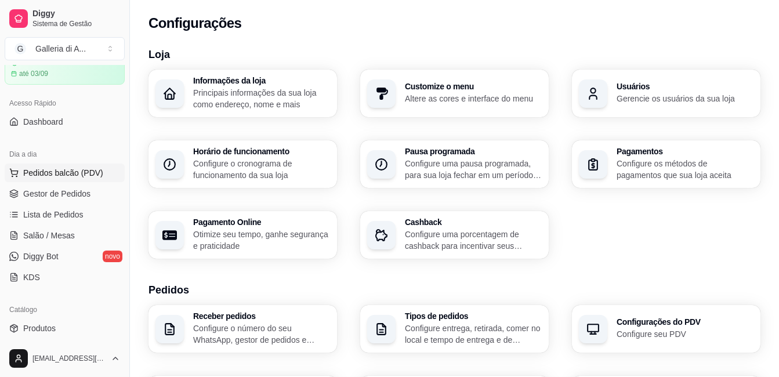
click at [51, 173] on span "Pedidos balcão (PDV)" at bounding box center [63, 173] width 80 height 12
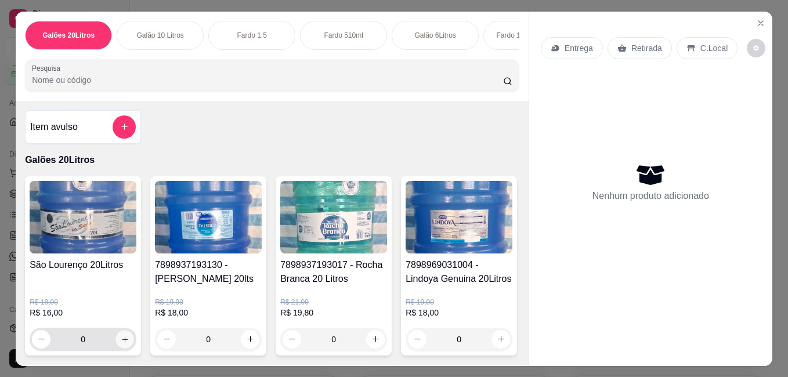
click at [124, 343] on icon "increase-product-quantity" at bounding box center [125, 339] width 9 height 9
type input "1"
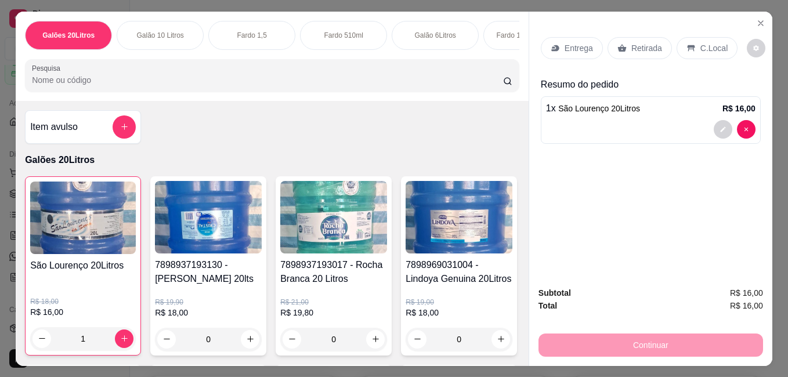
click at [572, 44] on p "Entrega" at bounding box center [578, 48] width 28 height 12
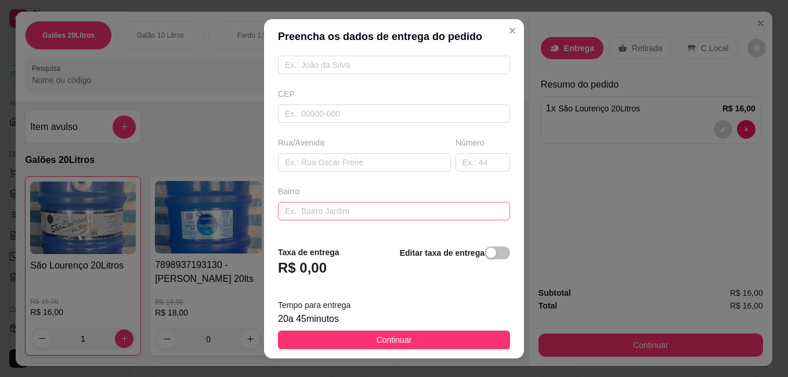
scroll to position [116, 0]
click at [324, 162] on input "text" at bounding box center [364, 162] width 173 height 19
type input "R;Amparo"
click at [459, 162] on input "text" at bounding box center [482, 162] width 55 height 19
type input "153"
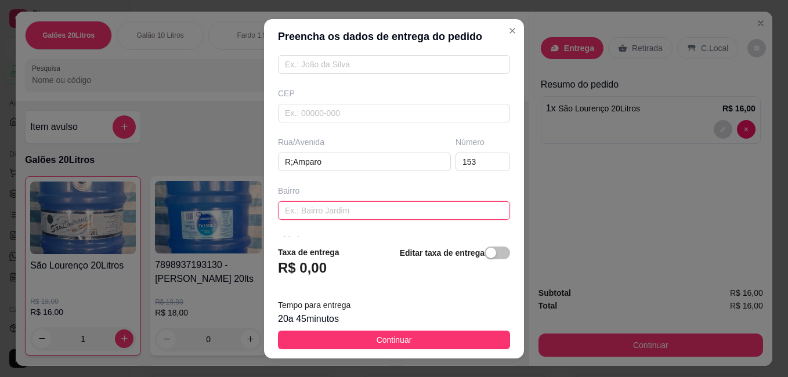
click at [331, 209] on input "text" at bounding box center [394, 210] width 232 height 19
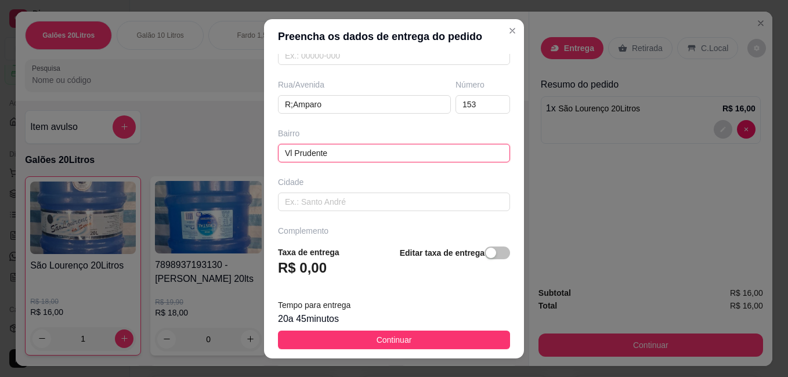
scroll to position [174, 0]
type input "Vl Prudente"
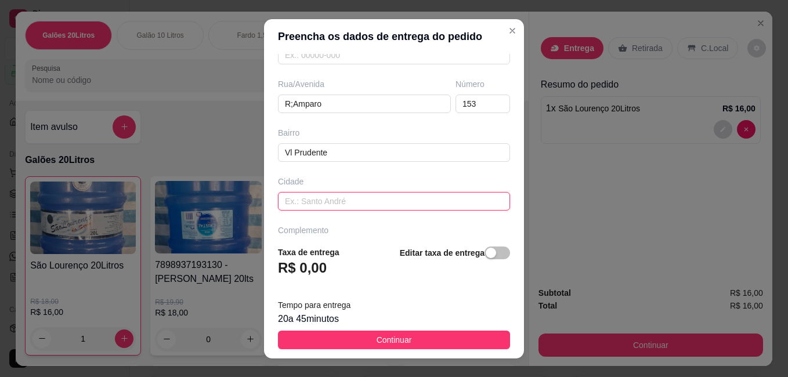
click at [342, 200] on input "text" at bounding box center [394, 201] width 232 height 19
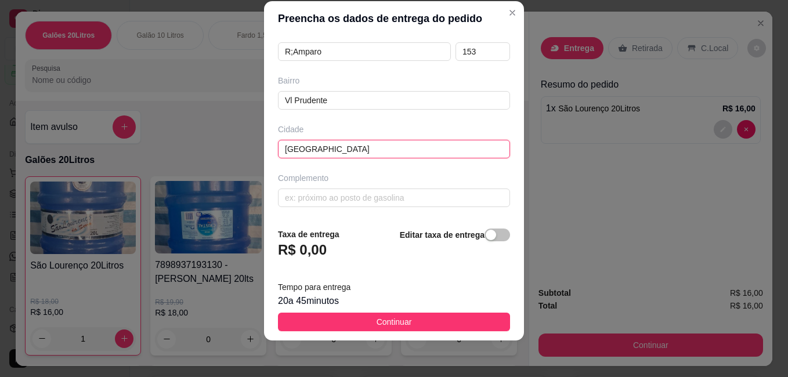
scroll to position [19, 0]
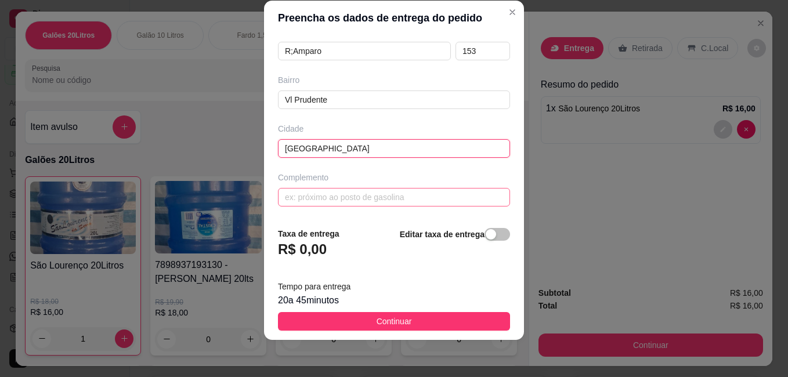
type input "[GEOGRAPHIC_DATA]"
click at [333, 199] on input "text" at bounding box center [394, 197] width 232 height 19
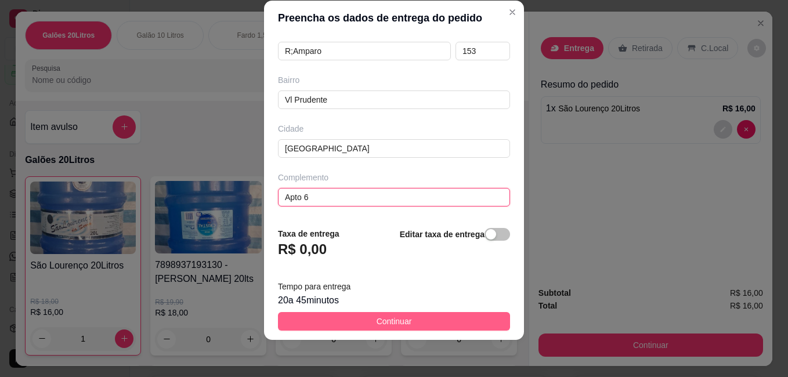
type input "Apto 6"
click at [386, 321] on span "Continuar" at bounding box center [393, 321] width 35 height 13
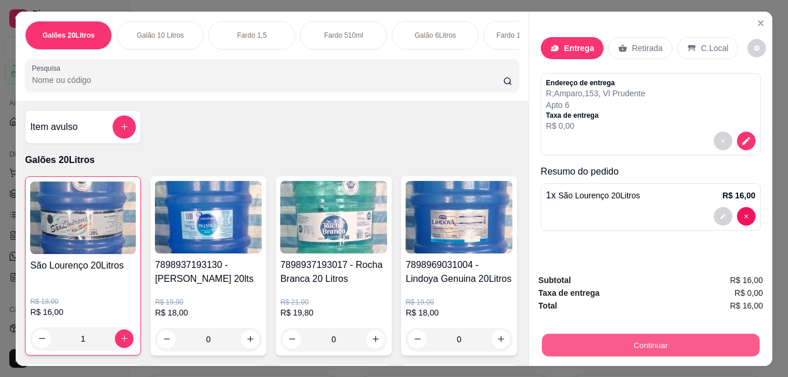
click at [670, 340] on button "Continuar" at bounding box center [650, 344] width 217 height 23
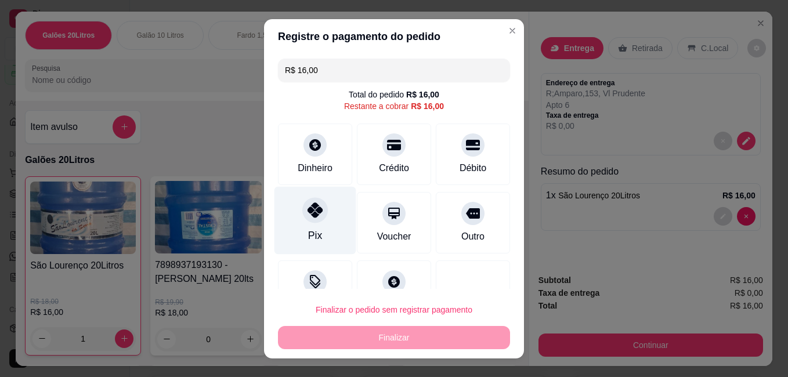
click at [314, 217] on icon at bounding box center [314, 209] width 15 height 15
type input "R$ 0,00"
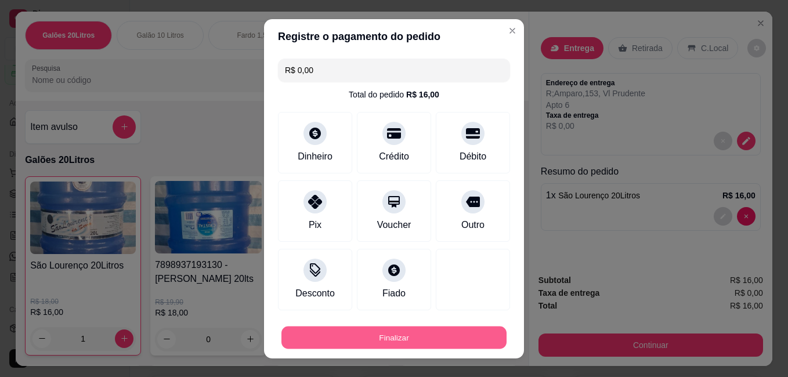
click at [396, 337] on button "Finalizar" at bounding box center [393, 337] width 225 height 23
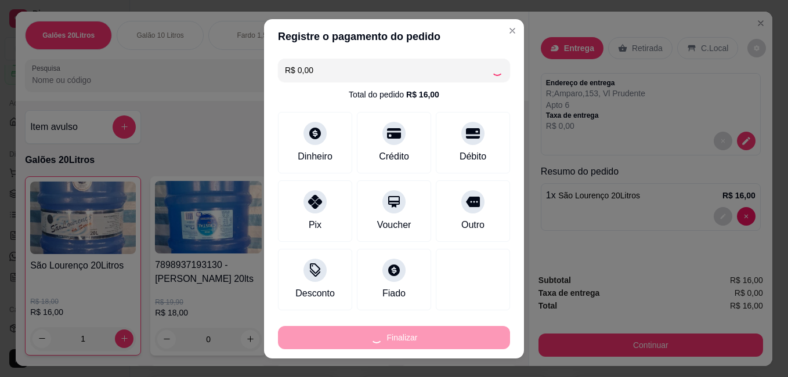
type input "0"
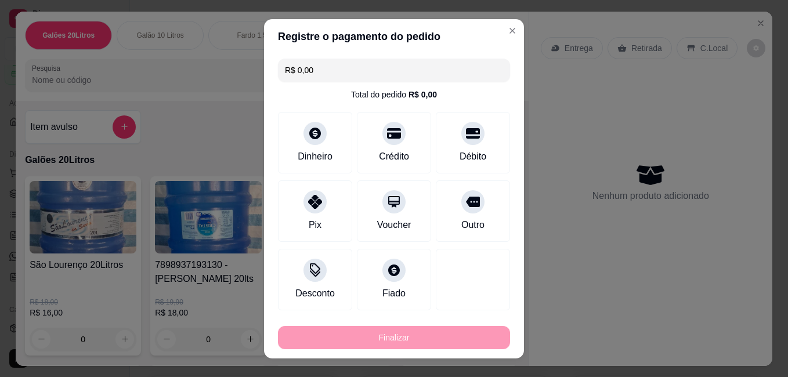
type input "-R$ 16,00"
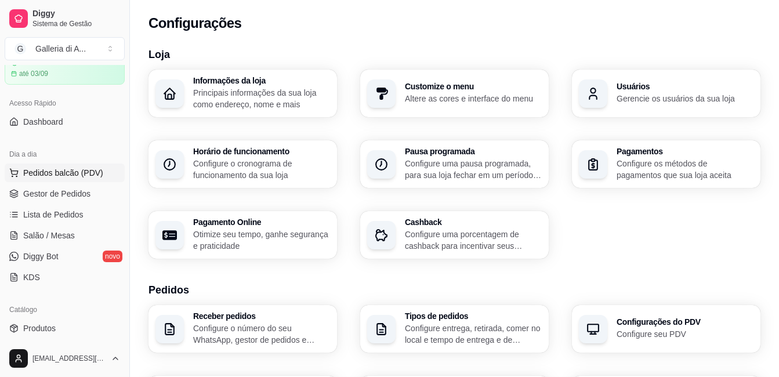
click at [46, 172] on span "Pedidos balcão (PDV)" at bounding box center [63, 173] width 80 height 12
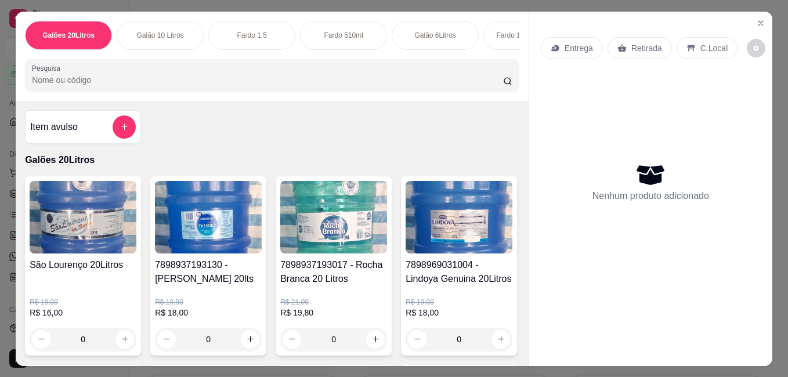
click at [30, 271] on h4 "São Lourenço 20Litros" at bounding box center [83, 265] width 107 height 14
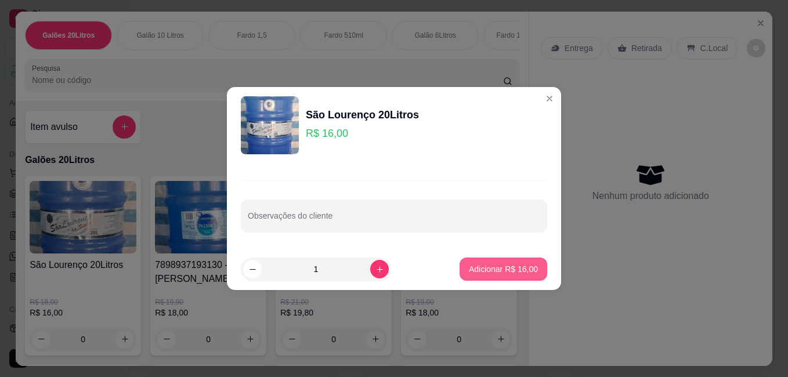
click at [510, 268] on p "Adicionar R$ 16,00" at bounding box center [503, 269] width 69 height 12
type input "1"
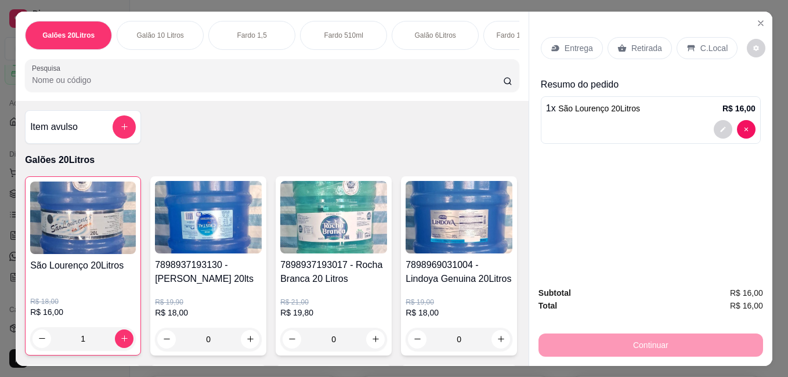
click at [576, 42] on p "Entrega" at bounding box center [578, 48] width 28 height 12
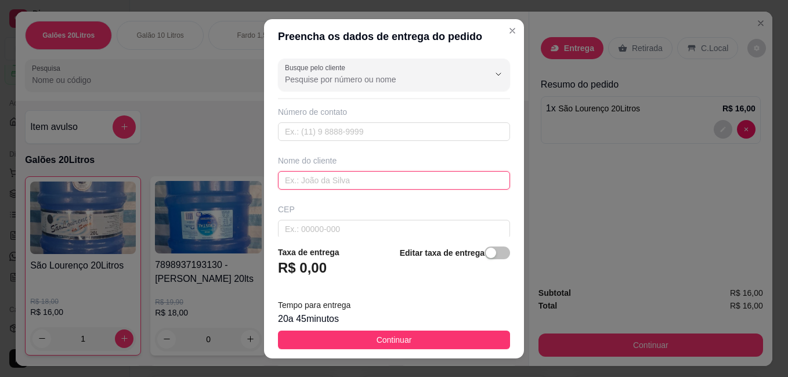
click at [327, 178] on input "text" at bounding box center [394, 180] width 232 height 19
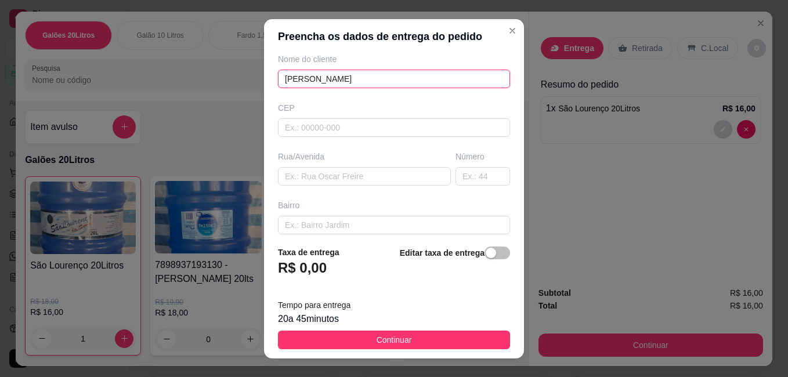
scroll to position [116, 0]
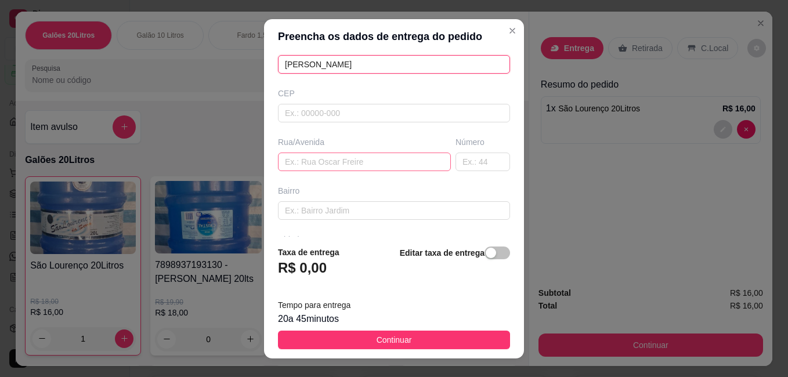
type input "[PERSON_NAME]"
click at [302, 161] on input "text" at bounding box center [364, 162] width 173 height 19
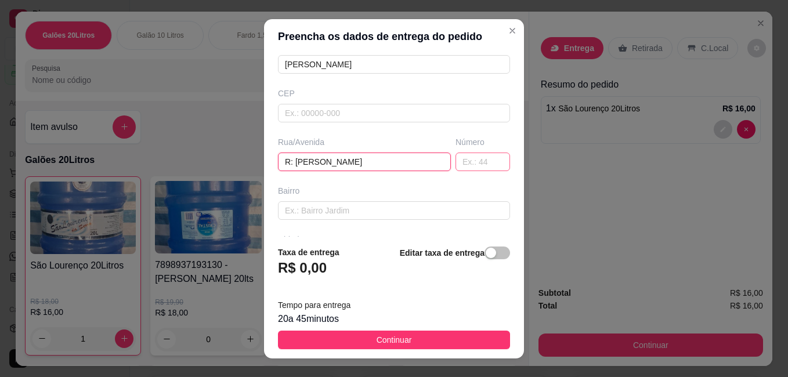
type input "R: [PERSON_NAME]"
click at [455, 164] on input "text" at bounding box center [482, 162] width 55 height 19
type input "67"
click at [401, 205] on input "text" at bounding box center [394, 210] width 232 height 19
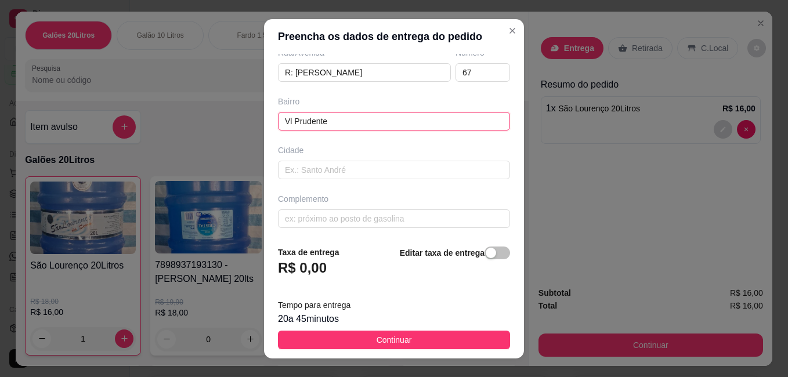
scroll to position [208, 0]
type input "Vl Prudente"
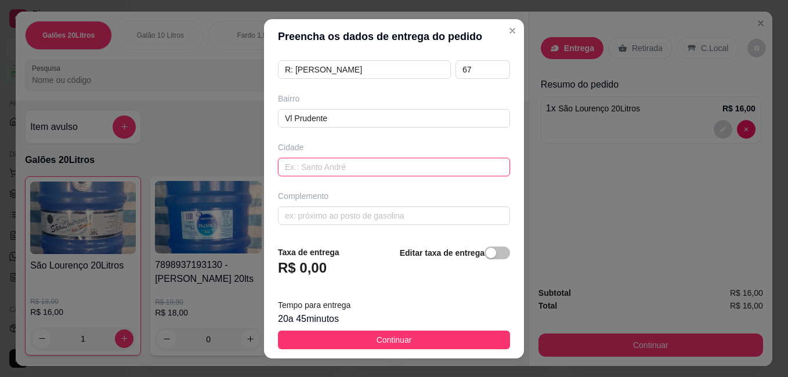
click at [309, 165] on input "text" at bounding box center [394, 167] width 232 height 19
type input "[GEOGRAPHIC_DATA]"
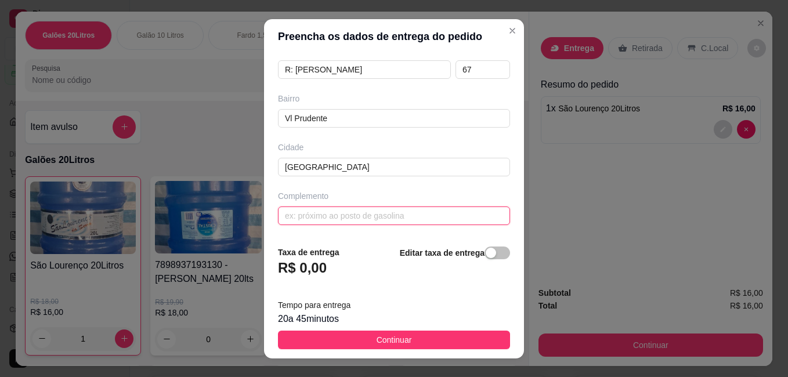
click at [318, 212] on input "text" at bounding box center [394, 215] width 232 height 19
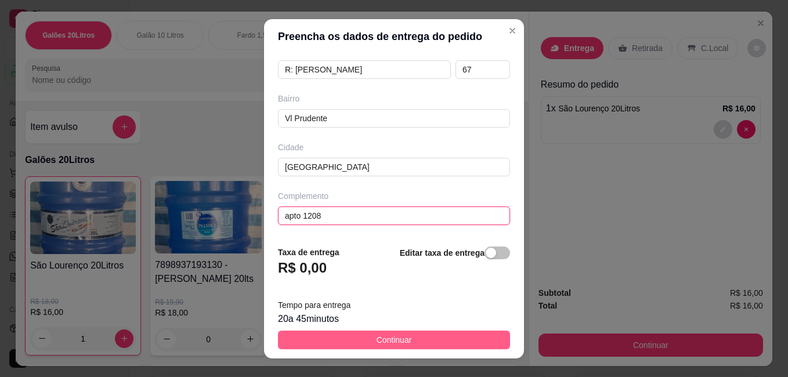
type input "apto 1208"
click at [386, 340] on span "Continuar" at bounding box center [393, 339] width 35 height 13
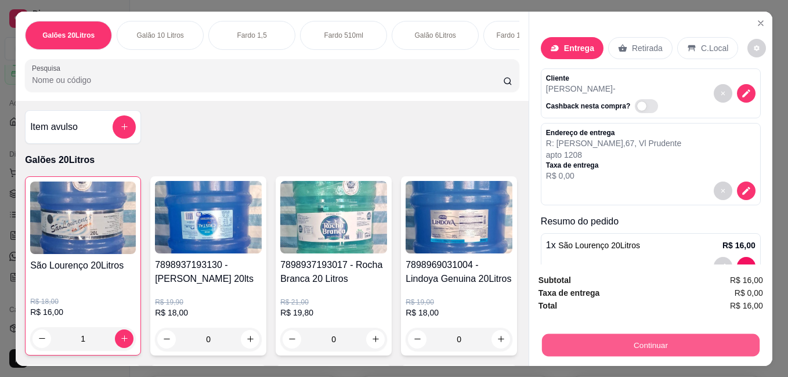
click at [575, 339] on button "Continuar" at bounding box center [650, 344] width 217 height 23
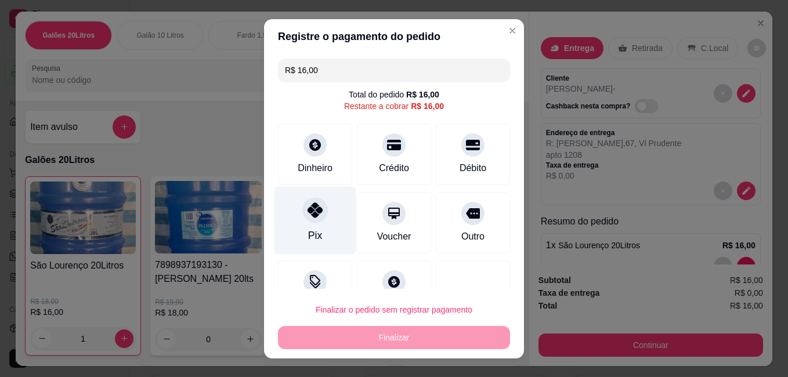
click at [324, 240] on div "Pix" at bounding box center [315, 220] width 82 height 68
type input "R$ 0,00"
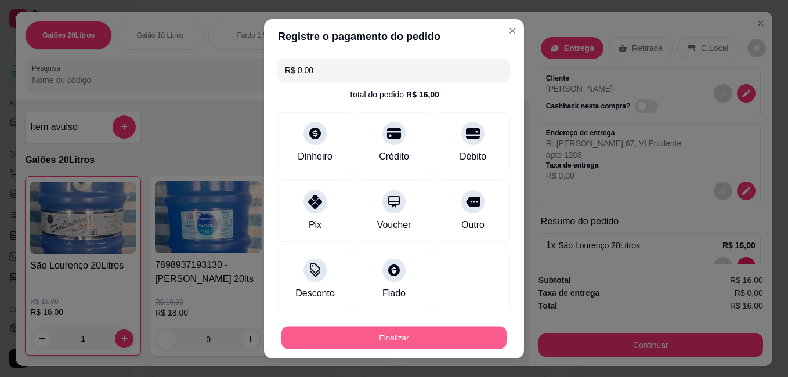
click at [396, 336] on button "Finalizar" at bounding box center [393, 337] width 225 height 23
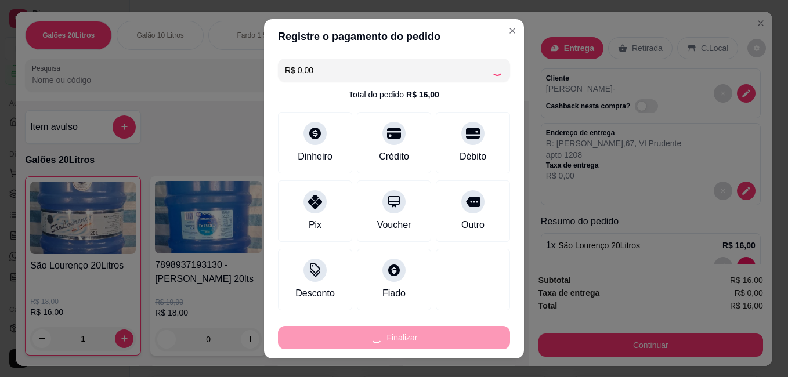
type input "0"
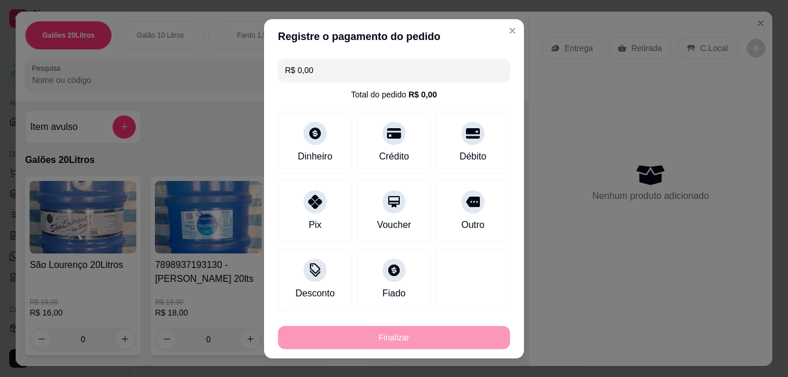
type input "-R$ 16,00"
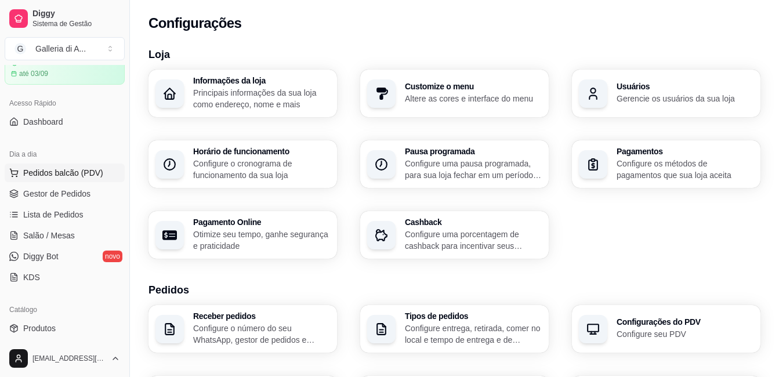
click at [66, 174] on span "Pedidos balcão (PDV)" at bounding box center [63, 173] width 80 height 12
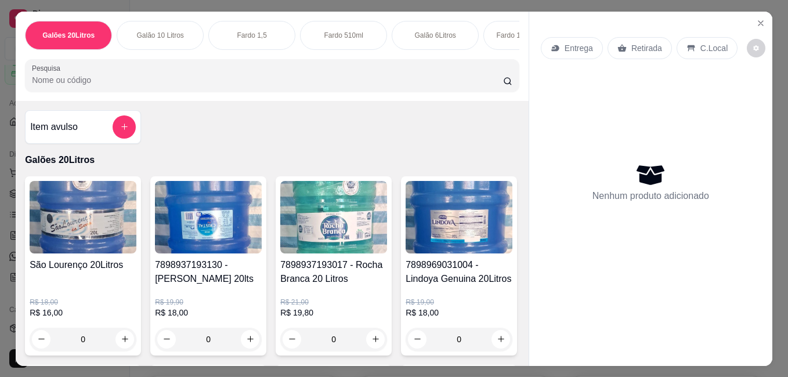
click at [108, 237] on img at bounding box center [83, 217] width 107 height 72
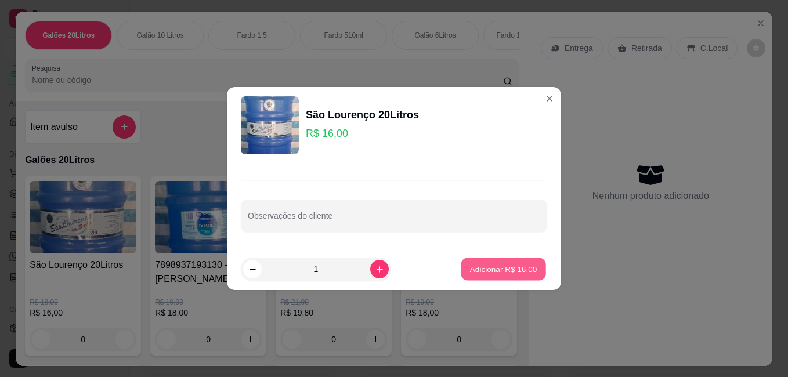
click at [504, 267] on p "Adicionar R$ 16,00" at bounding box center [503, 268] width 67 height 11
type input "1"
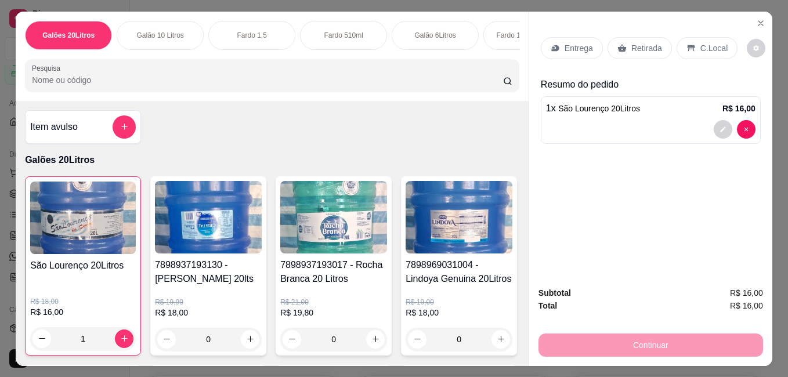
click at [577, 47] on p "Entrega" at bounding box center [578, 48] width 28 height 12
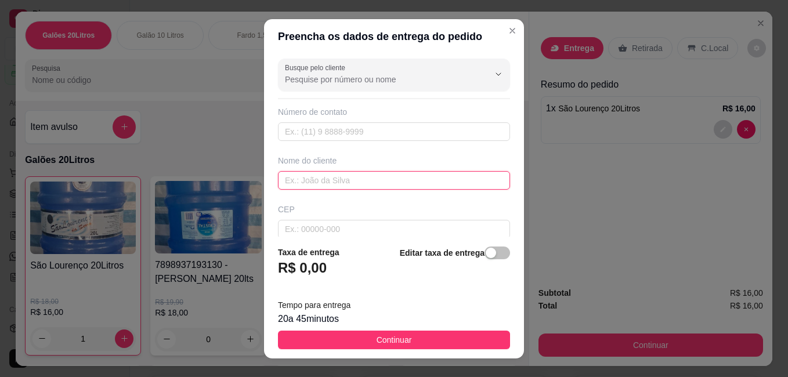
click at [315, 179] on input "text" at bounding box center [394, 180] width 232 height 19
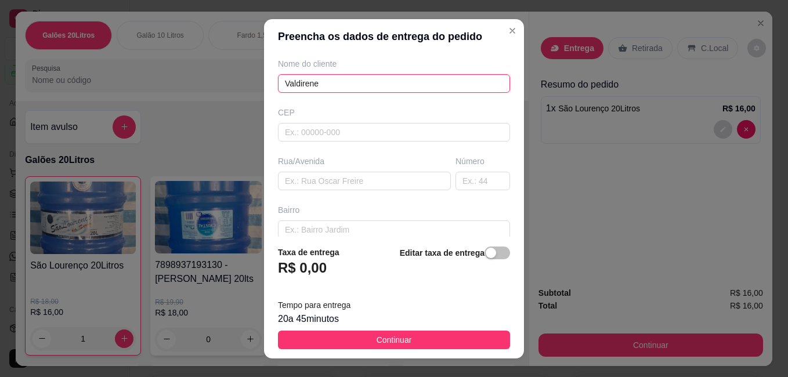
scroll to position [116, 0]
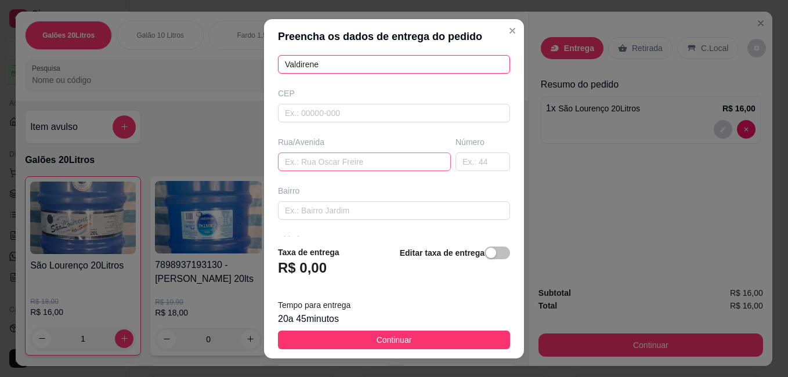
type input "Valdirene"
click at [318, 162] on input "text" at bounding box center [364, 162] width 173 height 19
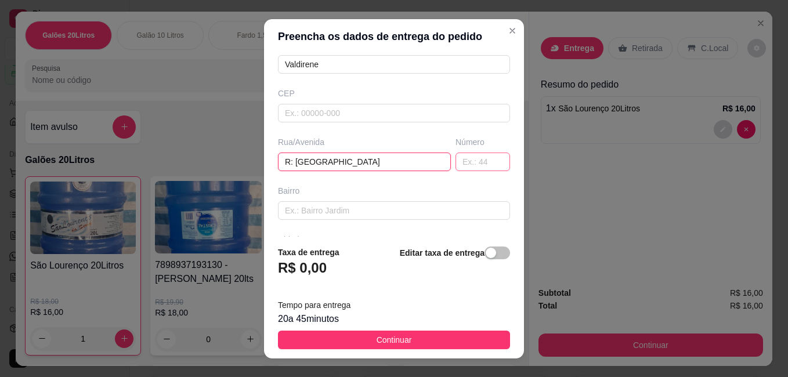
type input "R: [GEOGRAPHIC_DATA]"
click at [462, 160] on input "text" at bounding box center [482, 162] width 55 height 19
type input "4250"
drag, startPoint x: 379, startPoint y: 193, endPoint x: 381, endPoint y: 203, distance: 10.6
click at [380, 197] on div "Bairro" at bounding box center [393, 202] width 237 height 35
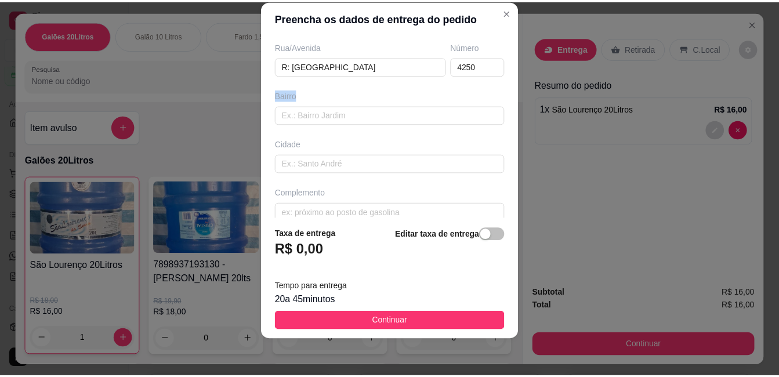
scroll to position [208, 0]
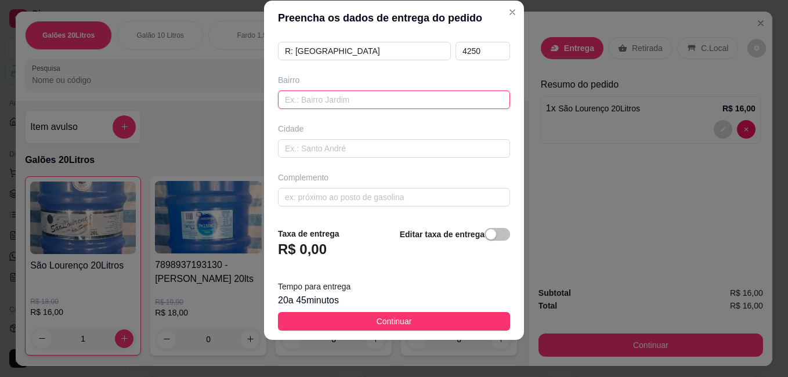
click at [339, 99] on input "text" at bounding box center [394, 99] width 232 height 19
type input "Vl Prudente"
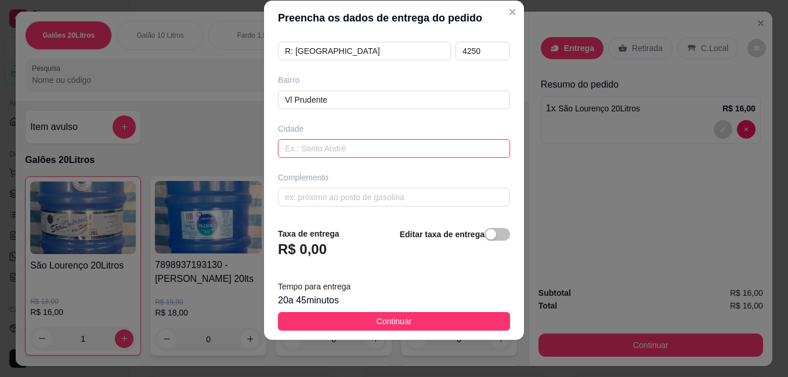
click at [349, 148] on input "text" at bounding box center [394, 148] width 232 height 19
type input "[GEOGRAPHIC_DATA]"
click at [284, 193] on input "text" at bounding box center [394, 197] width 232 height 19
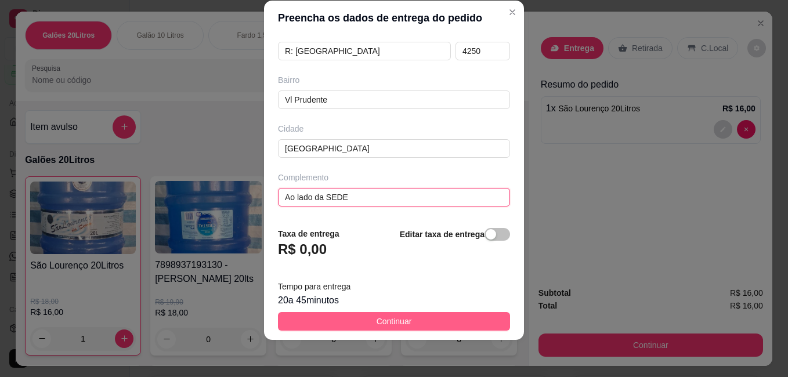
type input "Ao lado da SEDE"
click at [419, 320] on button "Continuar" at bounding box center [394, 321] width 232 height 19
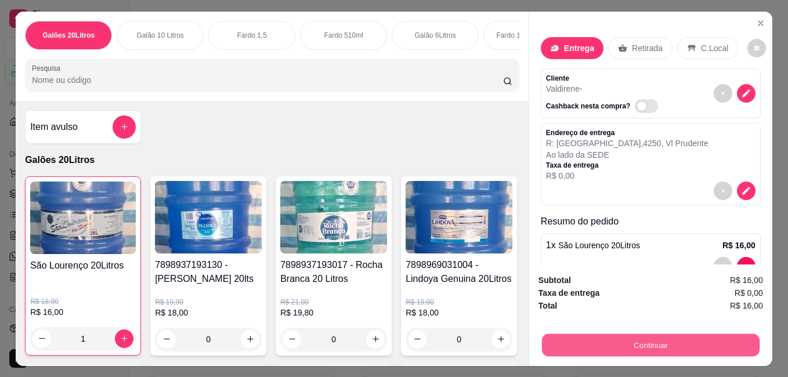
click at [635, 339] on button "Continuar" at bounding box center [650, 344] width 217 height 23
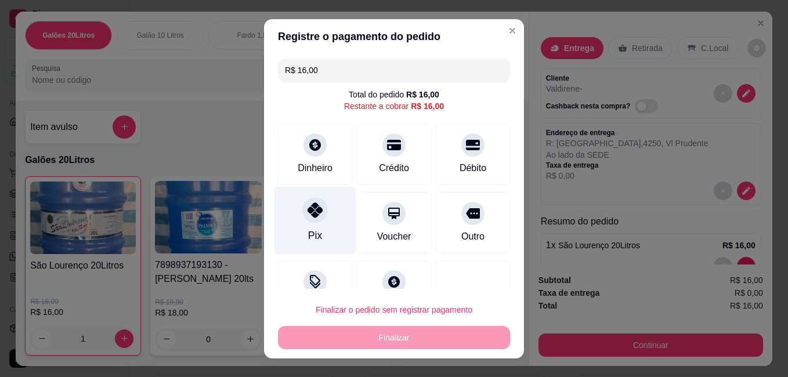
click at [318, 210] on div at bounding box center [315, 210] width 26 height 26
type input "R$ 0,00"
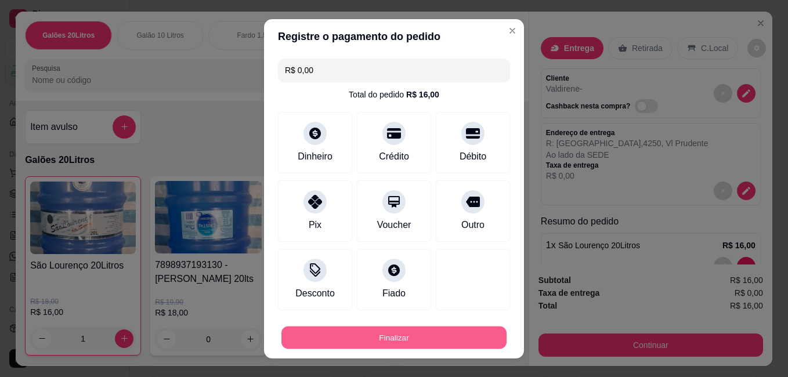
click at [402, 339] on button "Finalizar" at bounding box center [393, 337] width 225 height 23
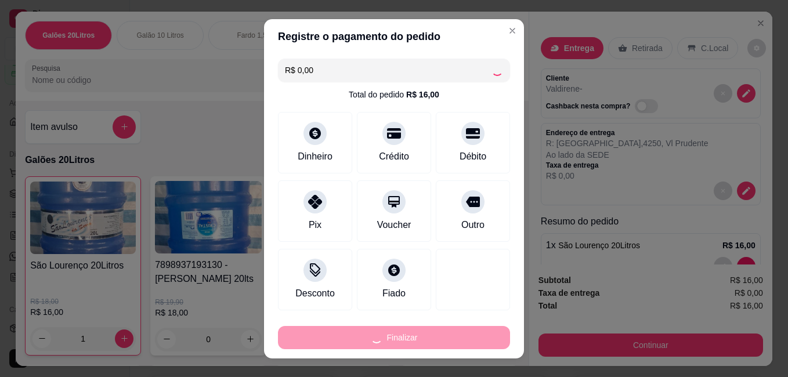
type input "0"
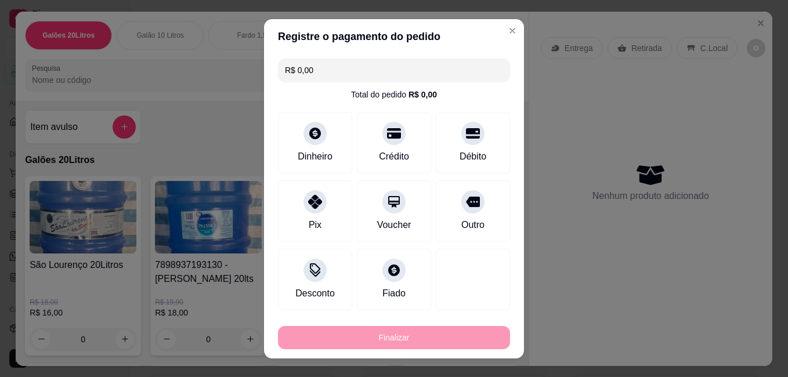
type input "-R$ 16,00"
